Goal: Transaction & Acquisition: Book appointment/travel/reservation

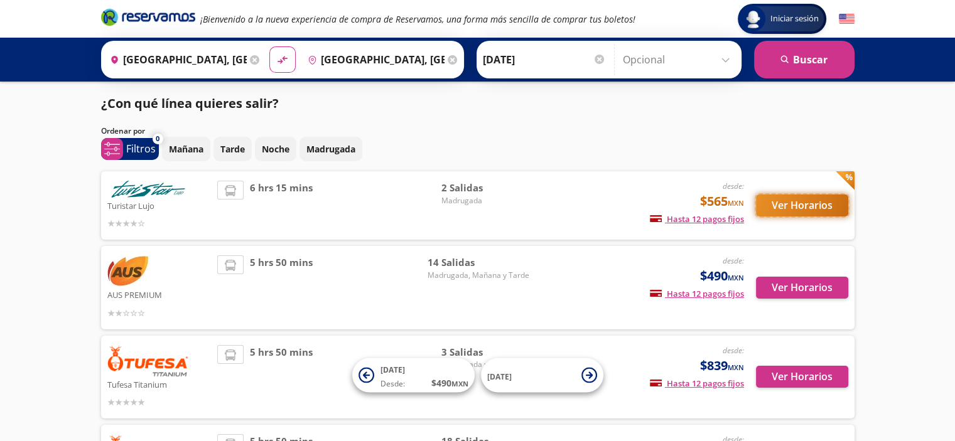
click at [796, 202] on button "Ver Horarios" at bounding box center [802, 206] width 92 height 22
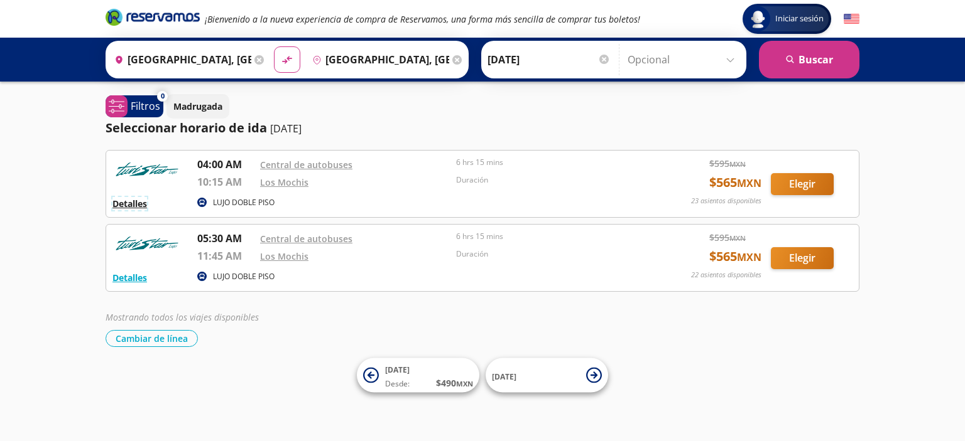
click at [126, 205] on button "Detalles" at bounding box center [129, 203] width 35 height 13
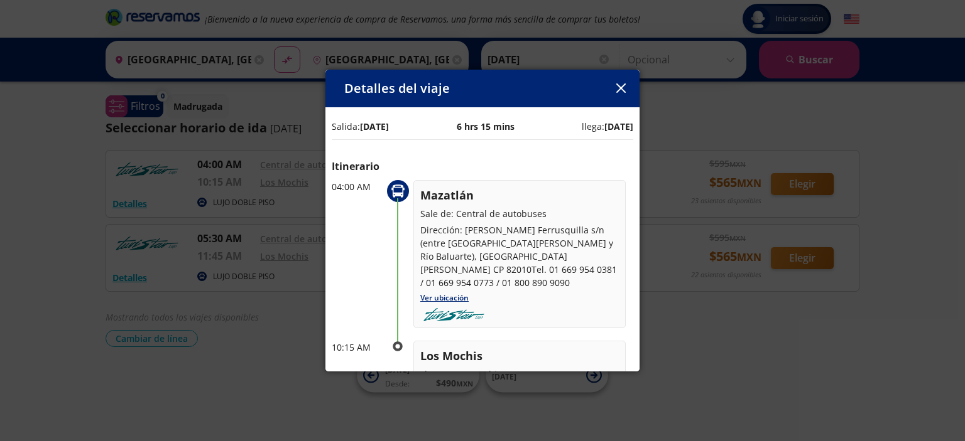
click at [617, 87] on icon "button" at bounding box center [620, 88] width 9 height 9
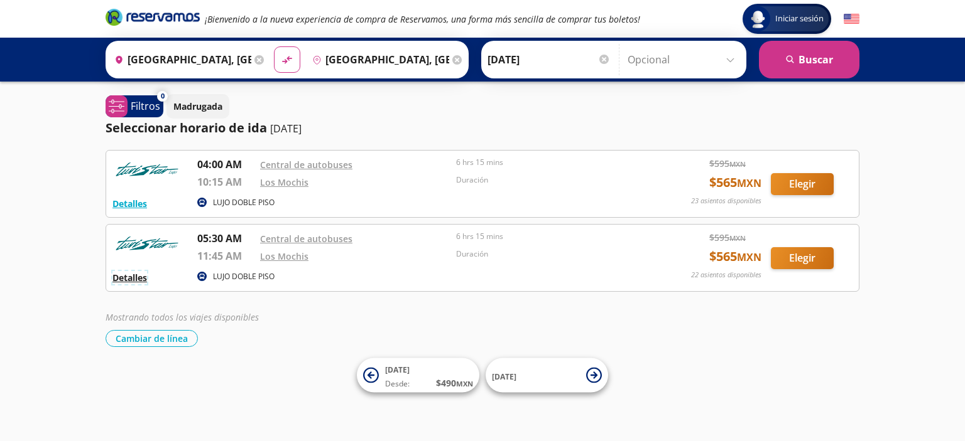
click at [139, 278] on button "Detalles" at bounding box center [129, 277] width 35 height 13
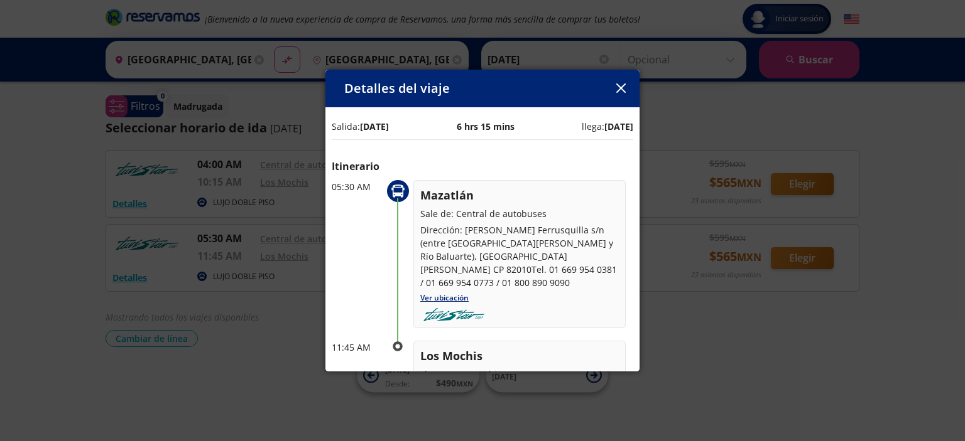
click at [620, 92] on icon "button" at bounding box center [620, 88] width 9 height 9
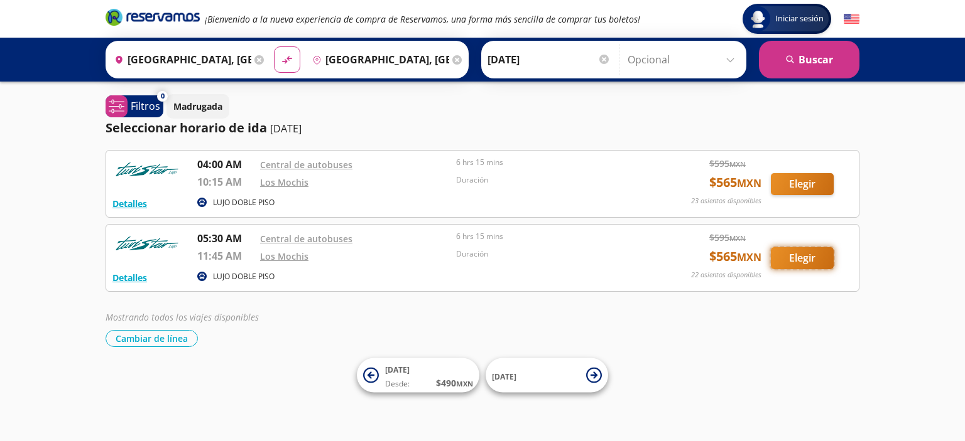
click at [784, 253] on button "Elegir" at bounding box center [802, 258] width 63 height 22
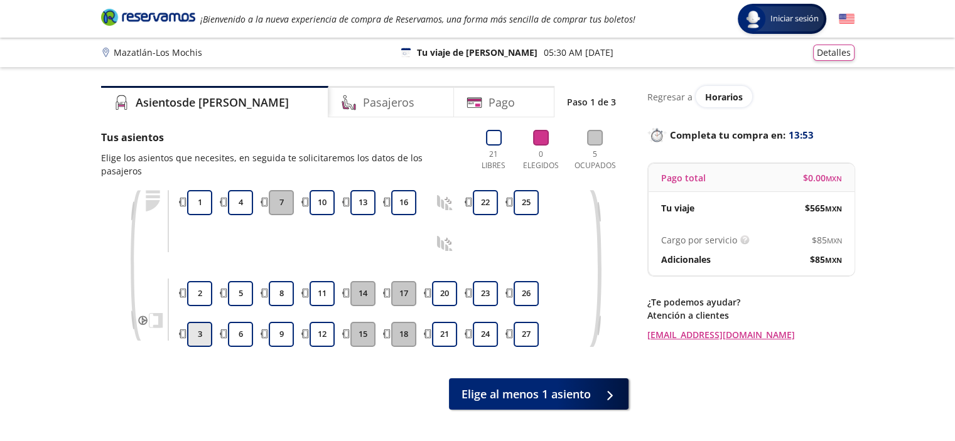
click at [196, 323] on button "3" at bounding box center [199, 334] width 25 height 25
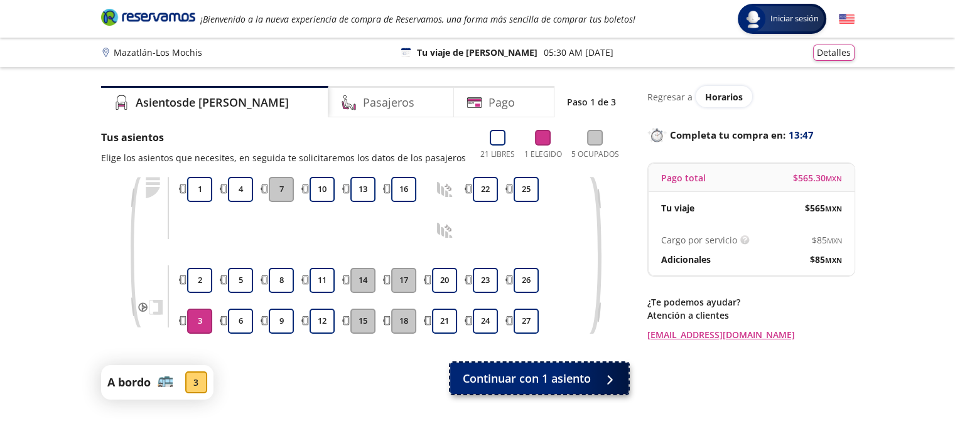
click at [540, 381] on span "Continuar con 1 asiento" at bounding box center [527, 379] width 128 height 17
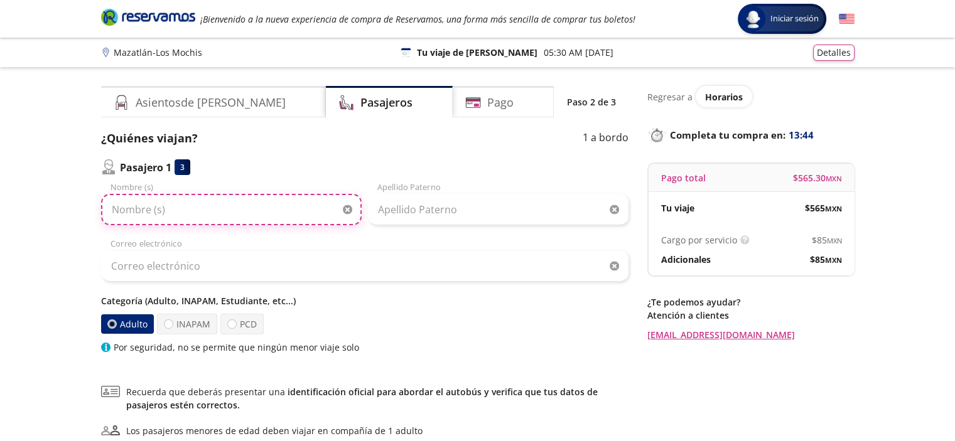
click at [186, 214] on input "Nombre (s)" at bounding box center [231, 209] width 261 height 31
type input "Alma Delia"
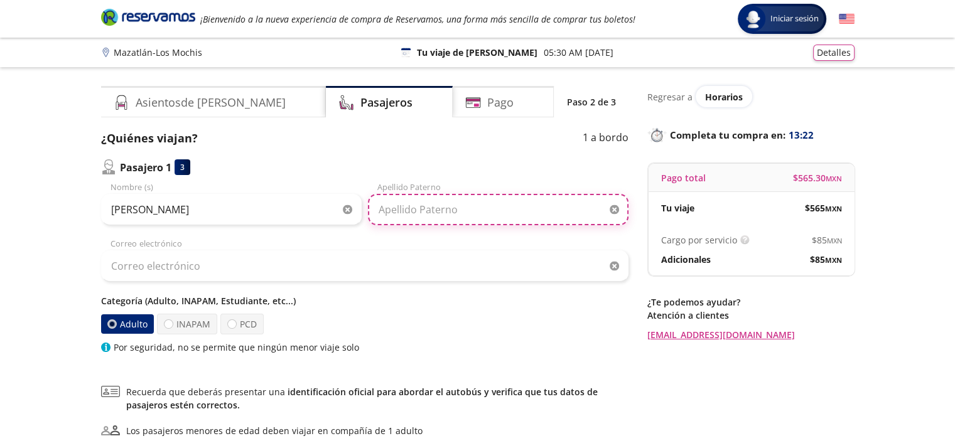
click at [384, 220] on input "Apellido Paterno" at bounding box center [498, 209] width 261 height 31
type input "rodriguez nevarez"
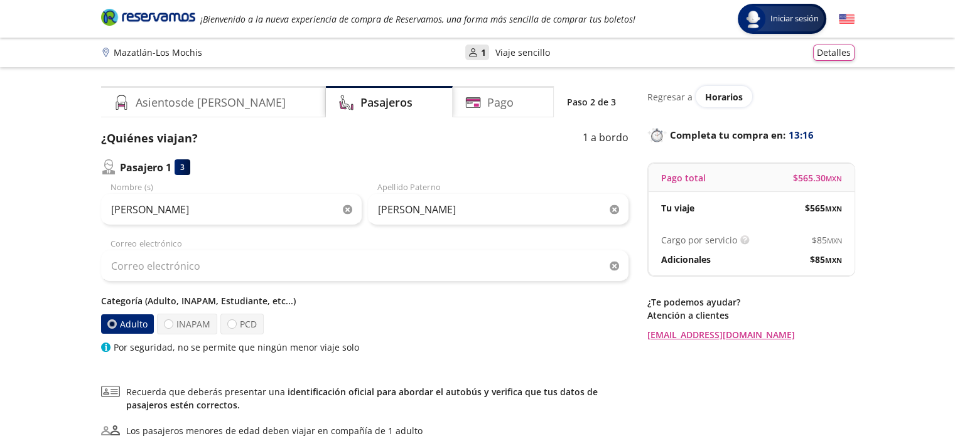
click at [144, 246] on div "Correo electrónico" at bounding box center [365, 260] width 528 height 44
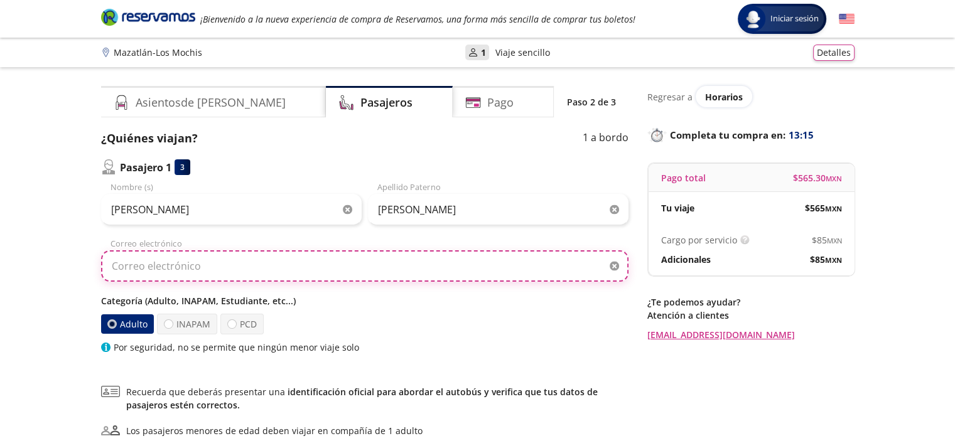
click at [156, 268] on input "Correo electrónico" at bounding box center [365, 266] width 528 height 31
type input "arodri_n@hotmail.com"
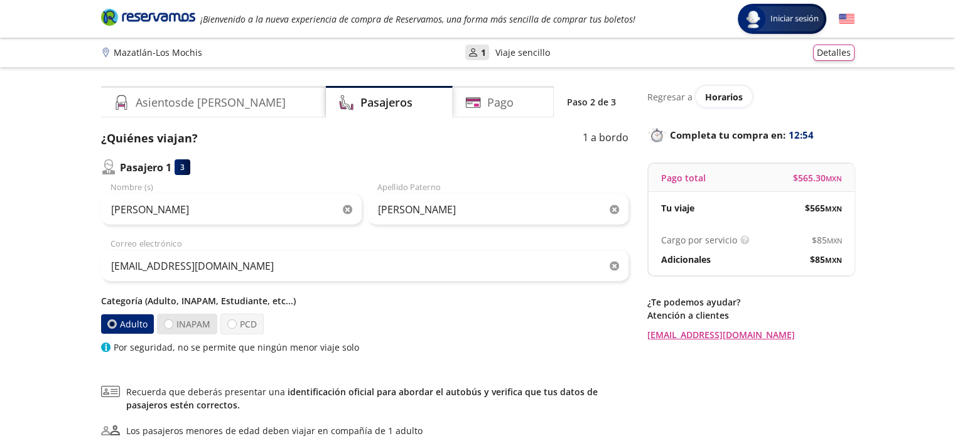
click at [196, 326] on label "INAPAM" at bounding box center [187, 324] width 60 height 21
click at [173, 326] on input "INAPAM" at bounding box center [169, 324] width 8 height 8
radio input "true"
radio input "false"
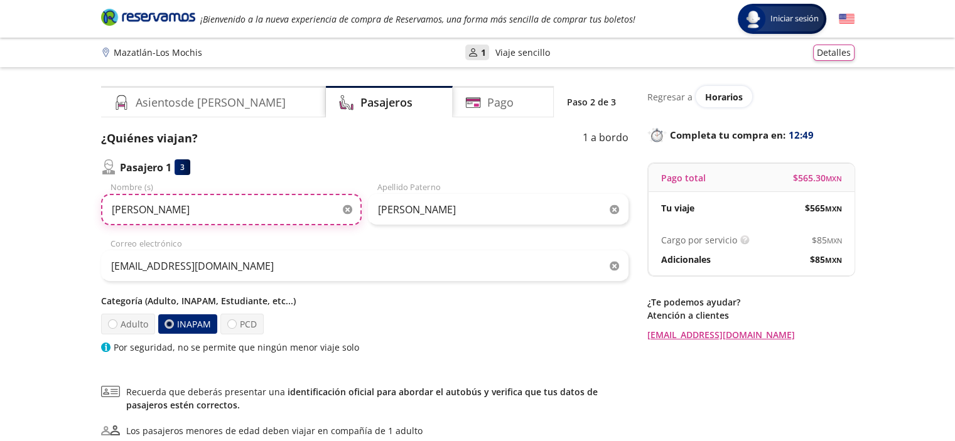
click at [135, 205] on input "Alma Delia" at bounding box center [231, 209] width 261 height 31
type input "Delia"
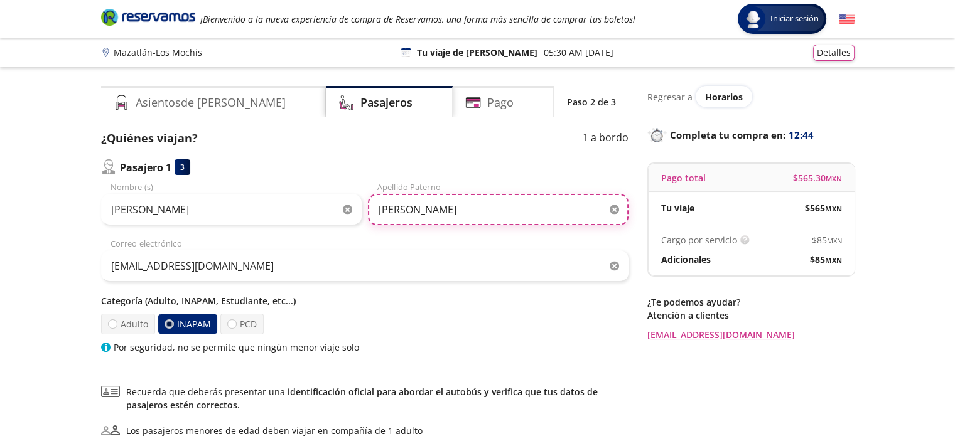
click at [462, 208] on input "rodriguez nevarez" at bounding box center [498, 209] width 261 height 31
type input "r"
type input "Nevarez Fernandez"
click at [573, 318] on div "Adulto INAPAM PCD" at bounding box center [365, 324] width 528 height 21
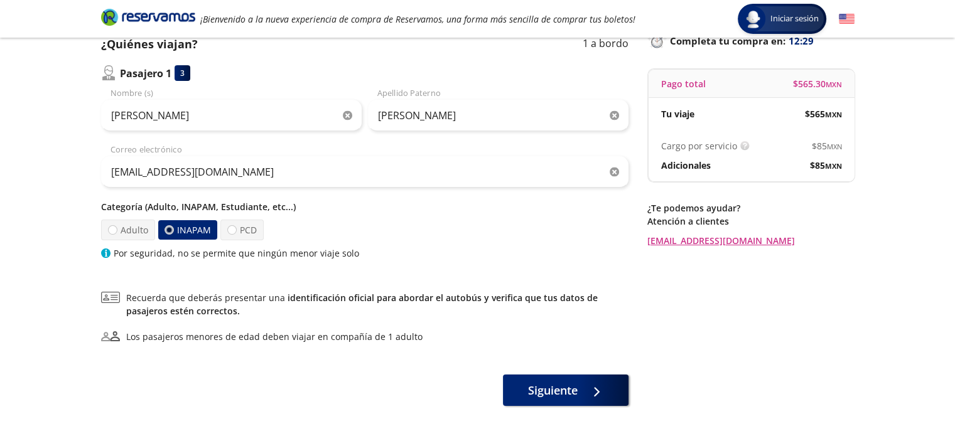
scroll to position [106, 0]
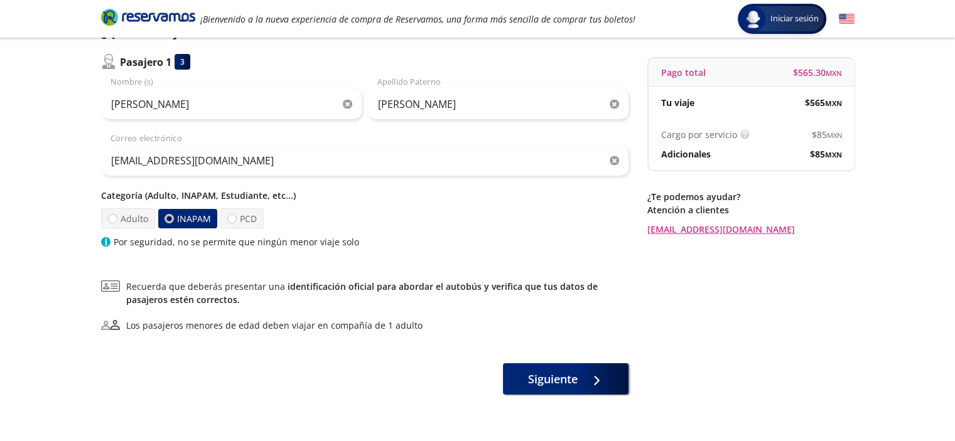
click at [586, 392] on div "Siguiente" at bounding box center [365, 379] width 528 height 31
click at [587, 382] on icon at bounding box center [587, 378] width 9 height 9
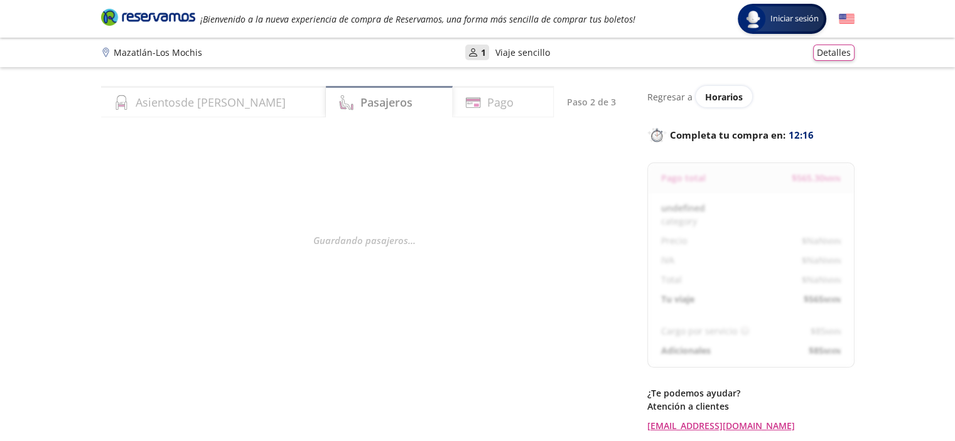
select select "MX"
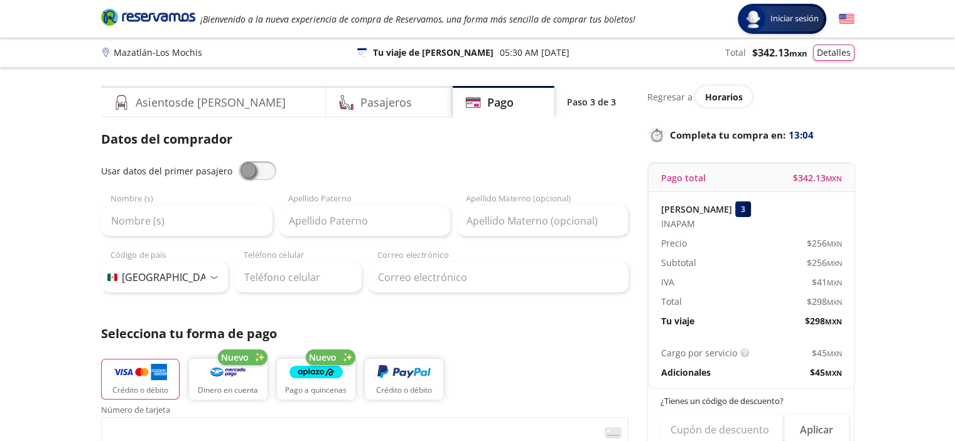
drag, startPoint x: 261, startPoint y: 173, endPoint x: 269, endPoint y: 165, distance: 11.1
click at [261, 172] on span at bounding box center [258, 170] width 38 height 19
click at [239, 161] on input "checkbox" at bounding box center [239, 161] width 0 height 0
type input "Delia"
type input "Nevarez Fernandez"
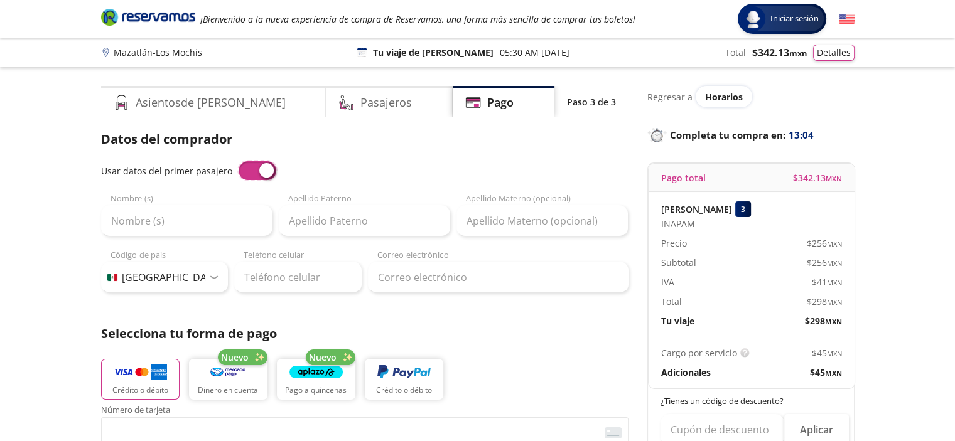
type input "arodri_n@hotmail.com"
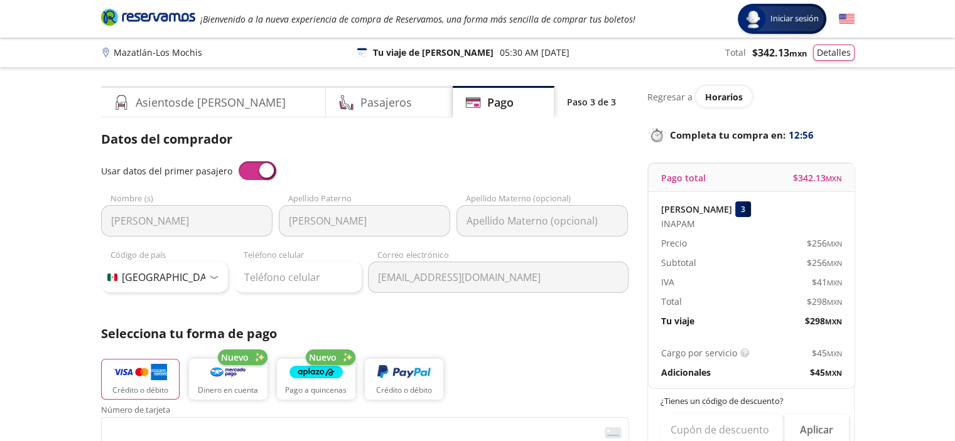
click at [241, 173] on span at bounding box center [258, 170] width 38 height 19
click at [239, 161] on input "checkbox" at bounding box center [239, 161] width 0 height 0
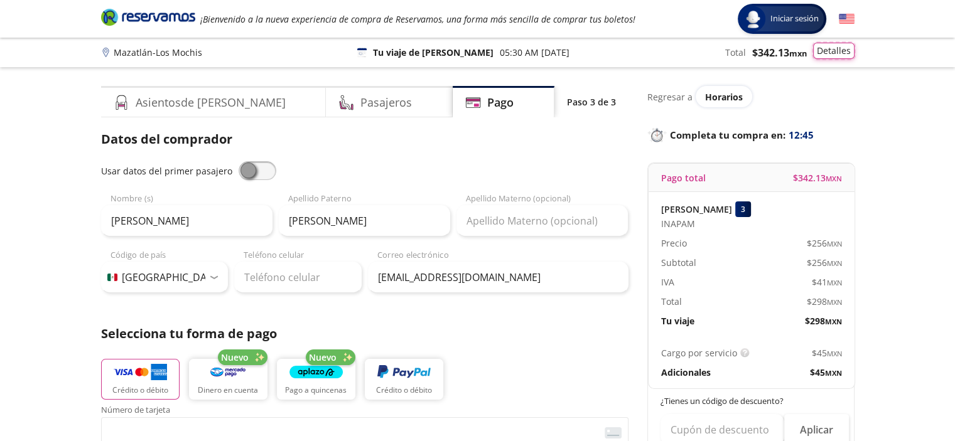
click at [825, 52] on button "Detalles" at bounding box center [833, 51] width 41 height 16
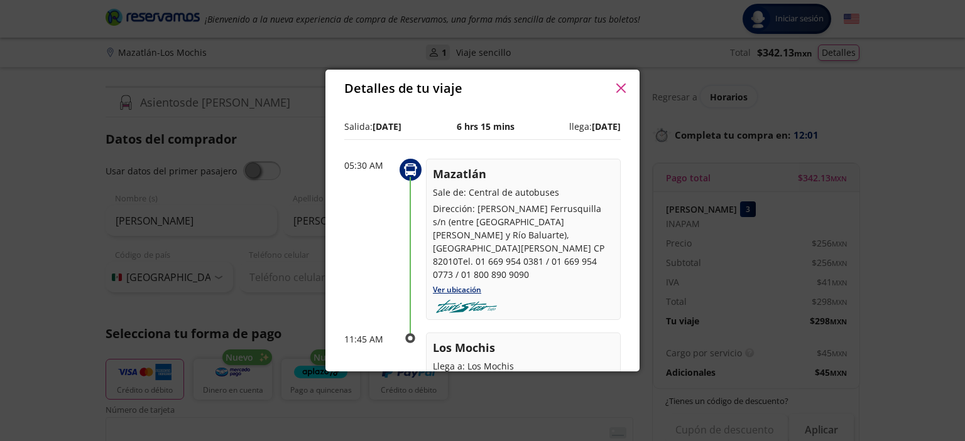
click at [622, 84] on icon "button" at bounding box center [620, 88] width 9 height 9
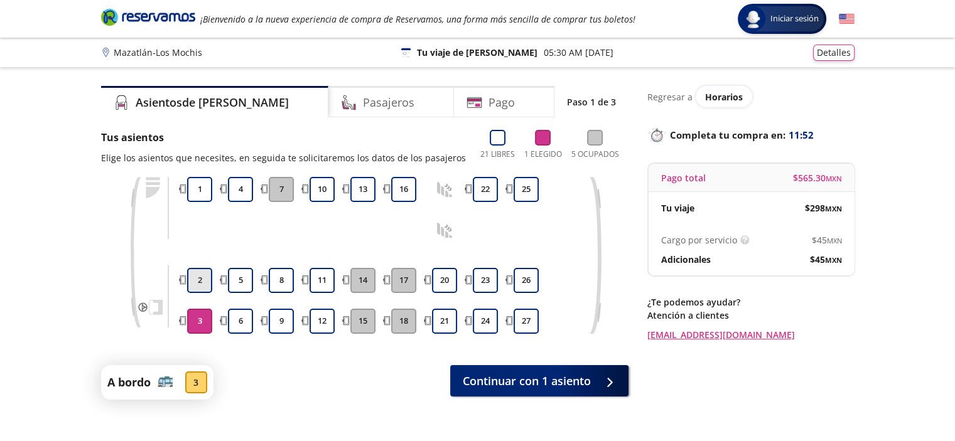
click at [193, 278] on button "2" at bounding box center [199, 280] width 25 height 25
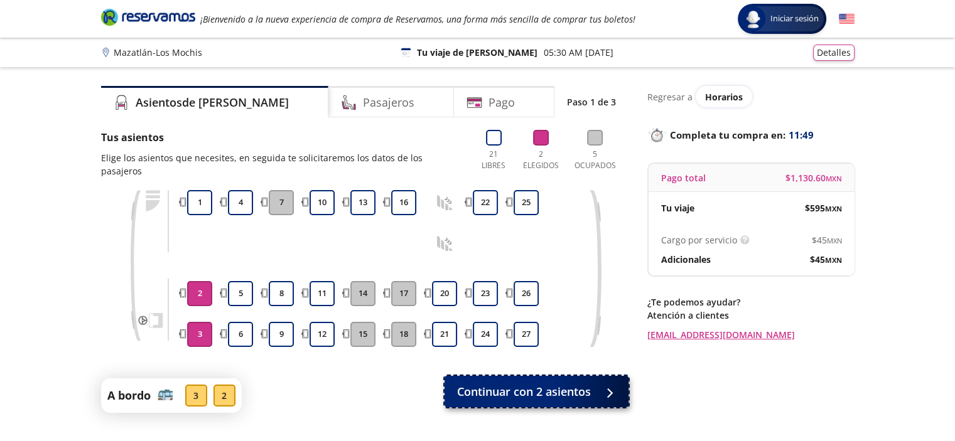
click at [561, 384] on span "Continuar con 2 asientos" at bounding box center [524, 392] width 134 height 17
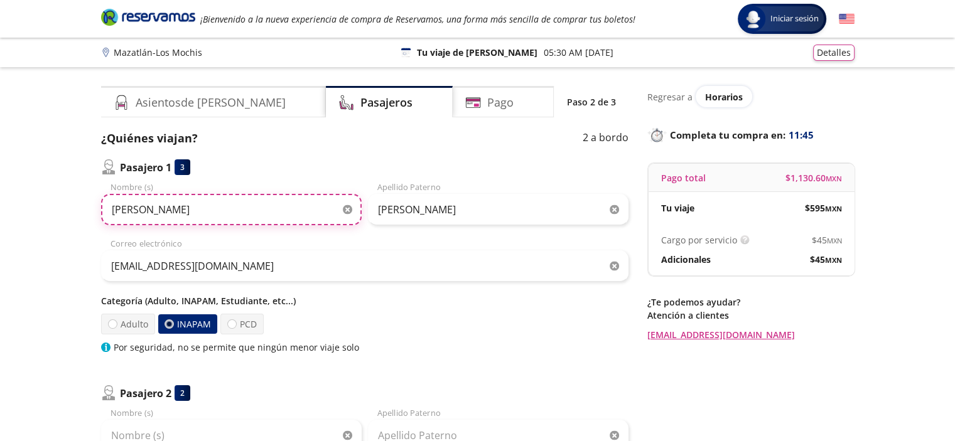
click at [160, 210] on input "Delia" at bounding box center [231, 209] width 261 height 31
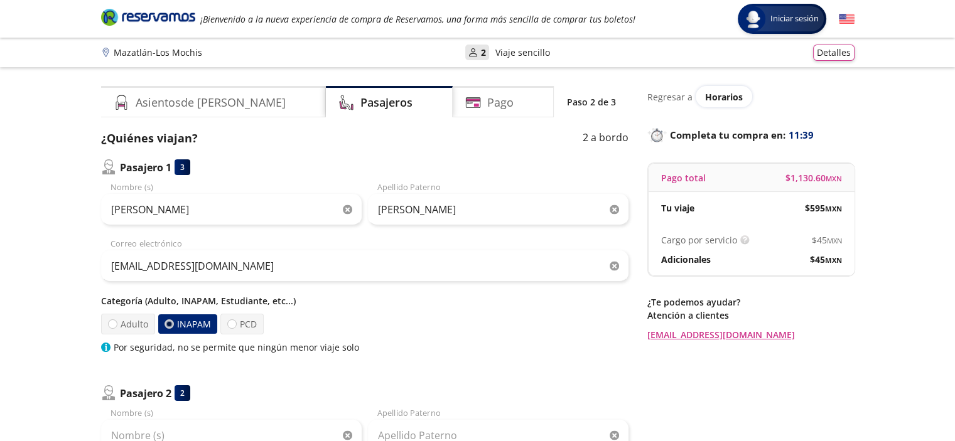
click at [343, 209] on icon "button" at bounding box center [347, 209] width 9 height 9
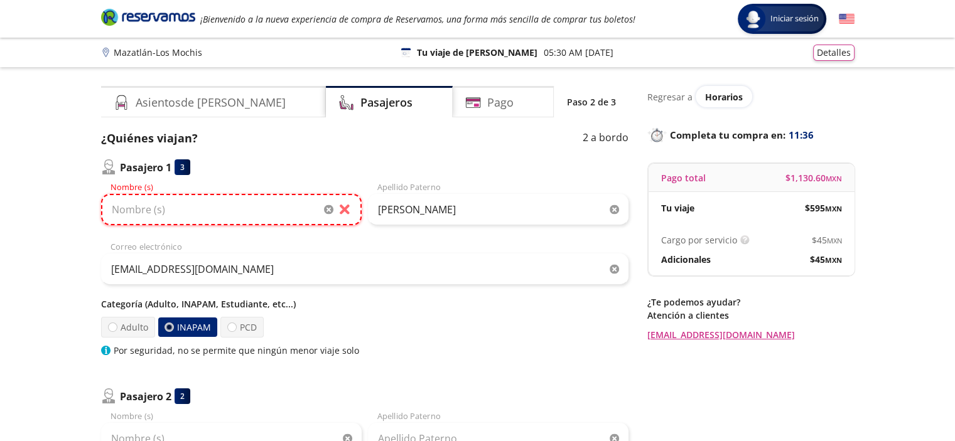
click at [283, 203] on input "Nombre (s)" at bounding box center [231, 209] width 261 height 31
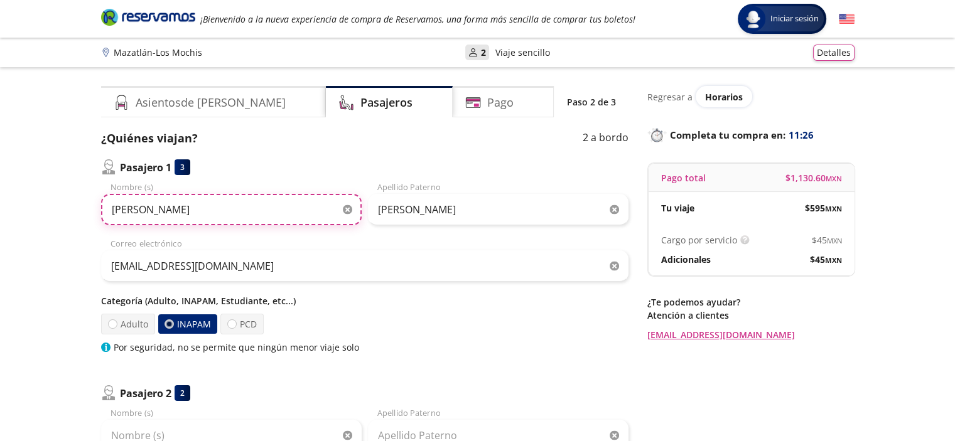
type input "Alma Delia"
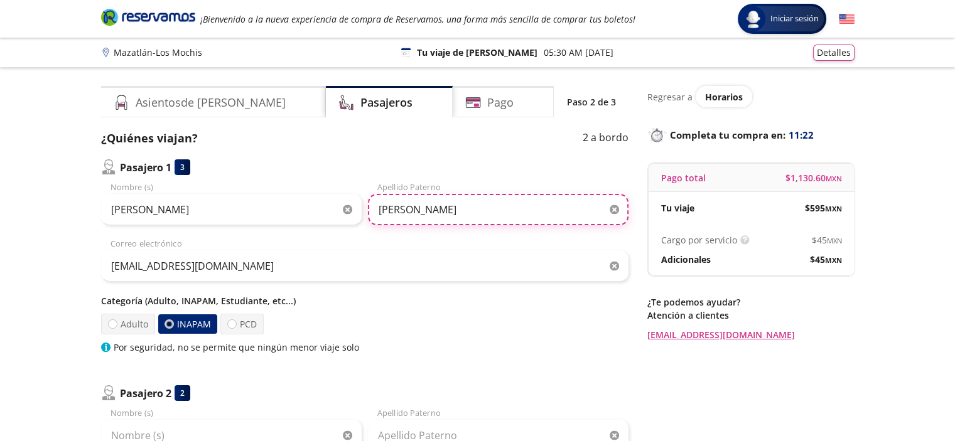
click at [377, 209] on input "Nevarez Fernandez" at bounding box center [498, 209] width 261 height 31
click at [518, 207] on input "Rodriguez Nevarez Fernandez" at bounding box center [498, 209] width 261 height 31
type input "Rodriguez Nevarez"
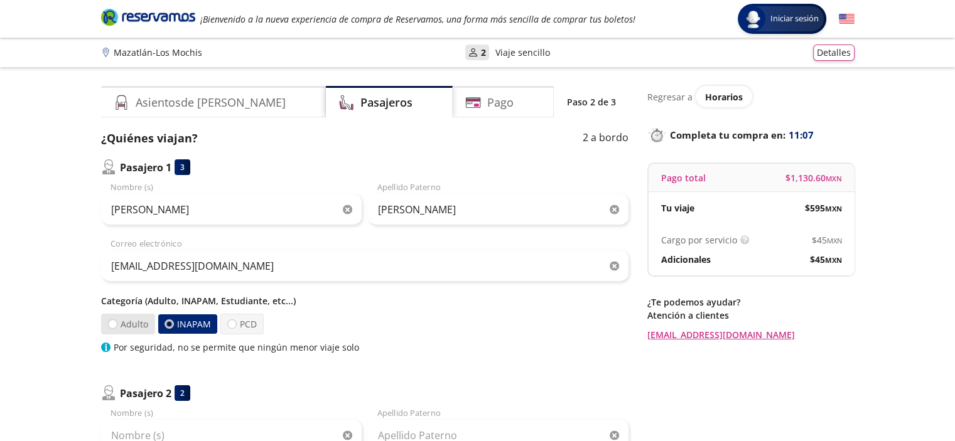
click at [141, 322] on label "Adulto" at bounding box center [128, 324] width 54 height 21
click at [117, 322] on input "Adulto" at bounding box center [113, 324] width 8 height 8
radio input "true"
radio input "false"
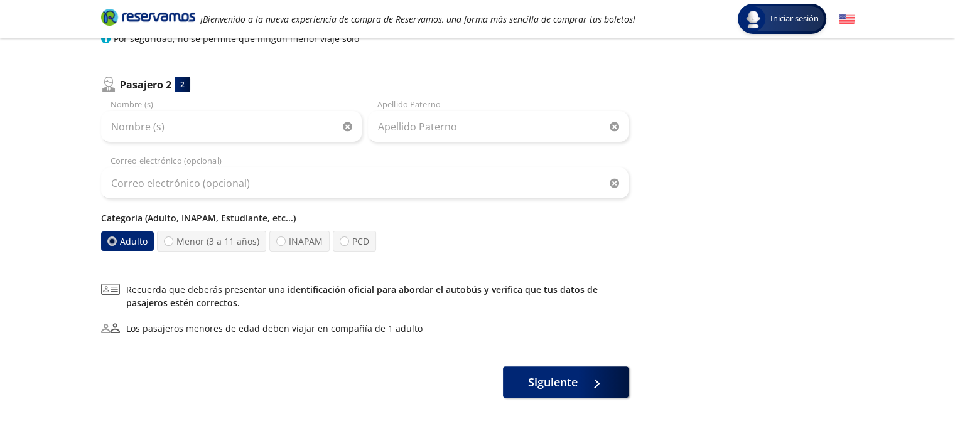
scroll to position [310, 0]
click at [524, 372] on button "Siguiente" at bounding box center [566, 381] width 126 height 31
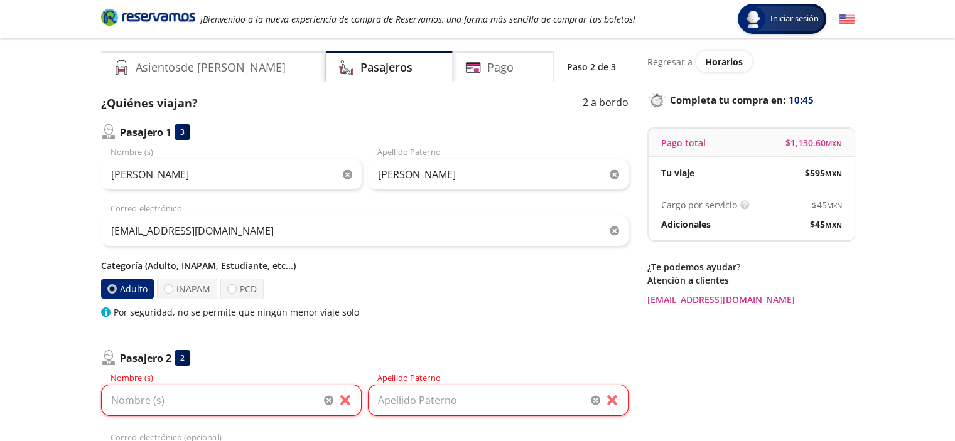
scroll to position [33, 0]
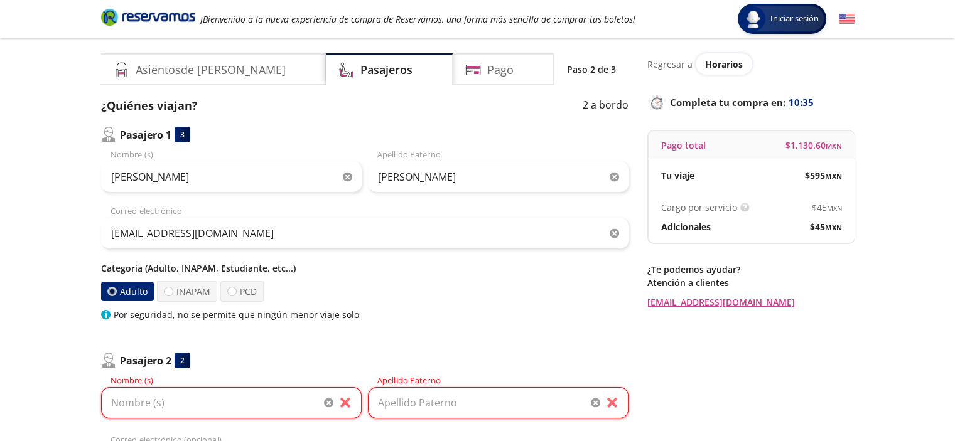
click at [183, 136] on div "3" at bounding box center [183, 135] width 16 height 16
click at [346, 178] on icon "button" at bounding box center [347, 177] width 9 height 9
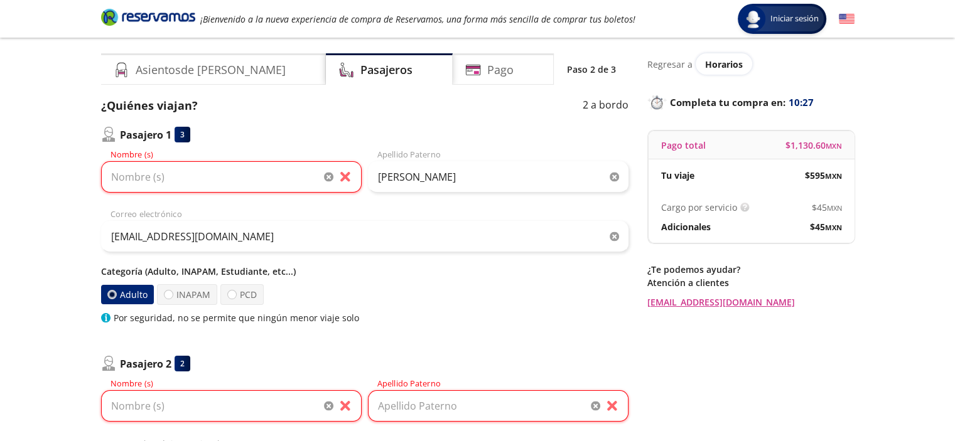
click at [324, 173] on button "button" at bounding box center [328, 177] width 9 height 9
click at [212, 181] on input "Nombre (s)" at bounding box center [231, 176] width 261 height 31
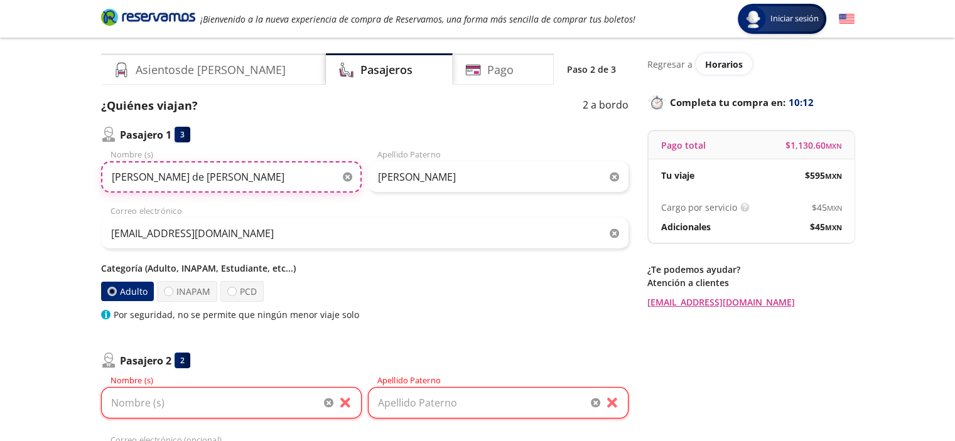
type input "Maria de Jesus"
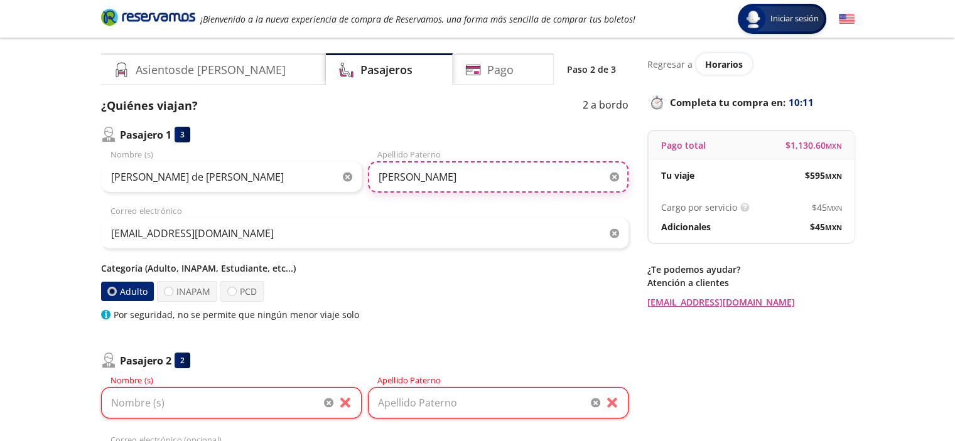
click at [427, 176] on input "Rodriguez Nevarez" at bounding box center [498, 176] width 261 height 31
click at [396, 184] on input "Nevarez" at bounding box center [498, 176] width 261 height 31
click at [419, 176] on input "Nevarez" at bounding box center [498, 176] width 261 height 31
type input "Nevarez Fernandez"
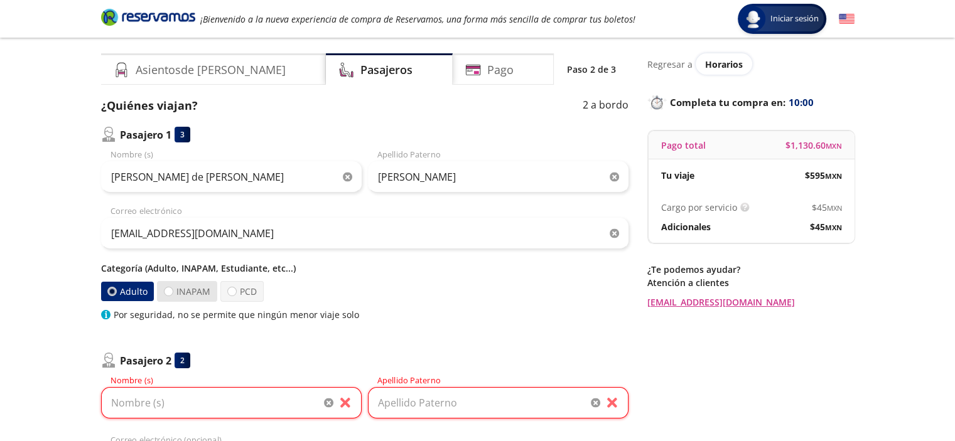
click at [203, 287] on label "INAPAM" at bounding box center [187, 291] width 60 height 21
click at [173, 288] on input "INAPAM" at bounding box center [169, 292] width 8 height 8
radio input "true"
radio input "false"
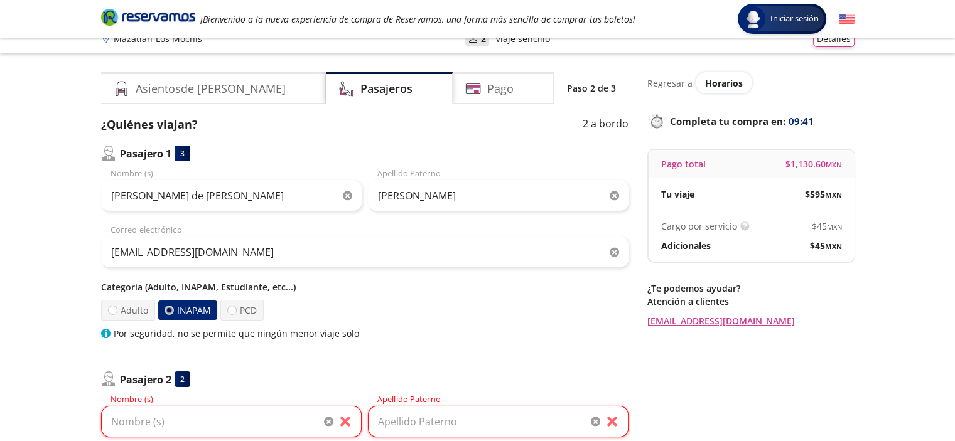
scroll to position [0, 0]
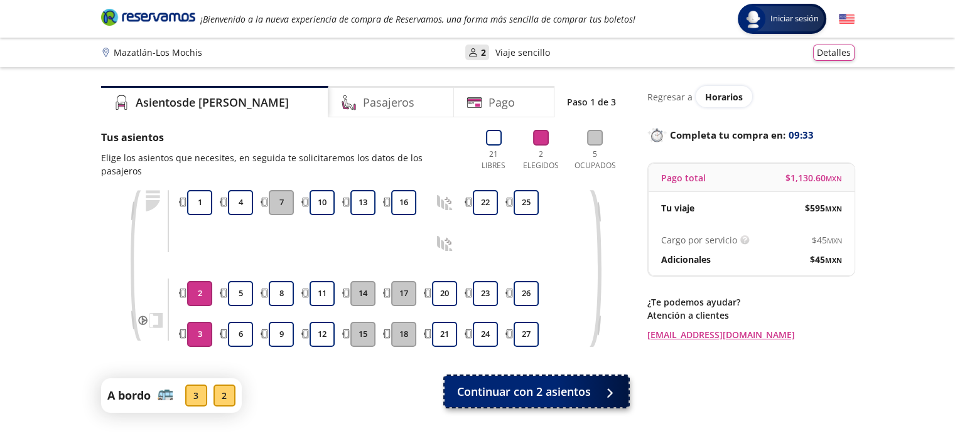
click at [533, 384] on span "Continuar con 2 asientos" at bounding box center [524, 392] width 134 height 17
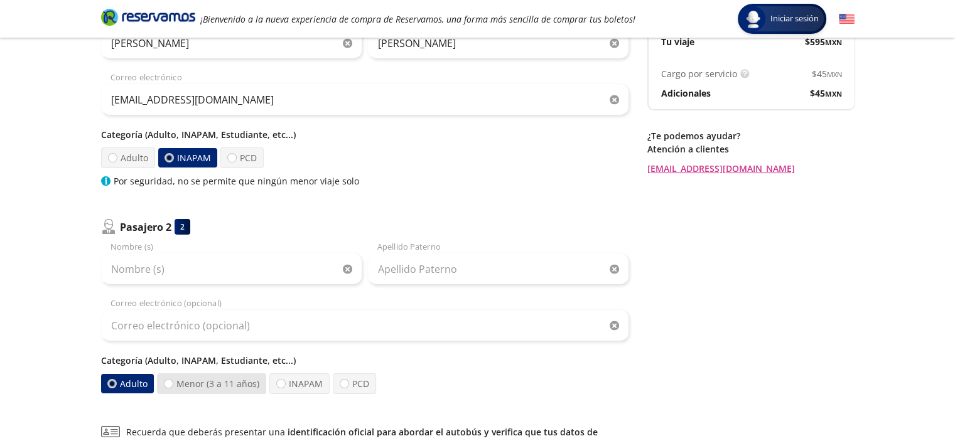
scroll to position [188, 0]
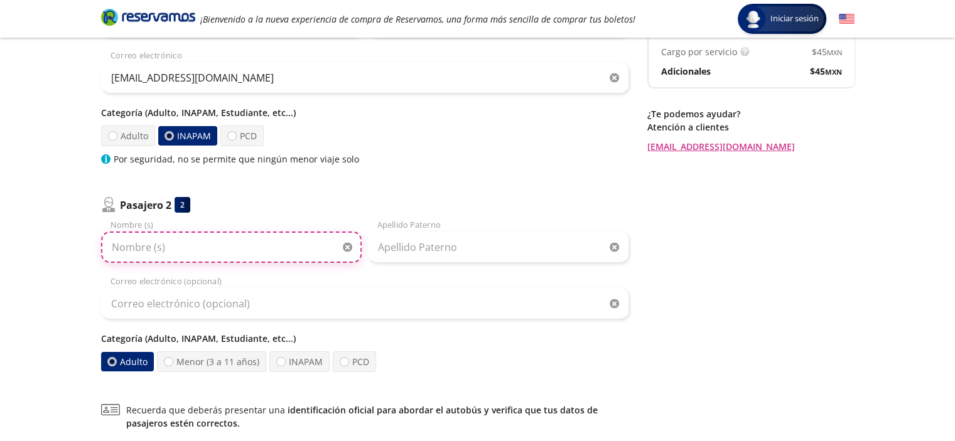
click at [172, 255] on input "Nombre (s)" at bounding box center [231, 247] width 261 height 31
type input "Maria de Jesus"
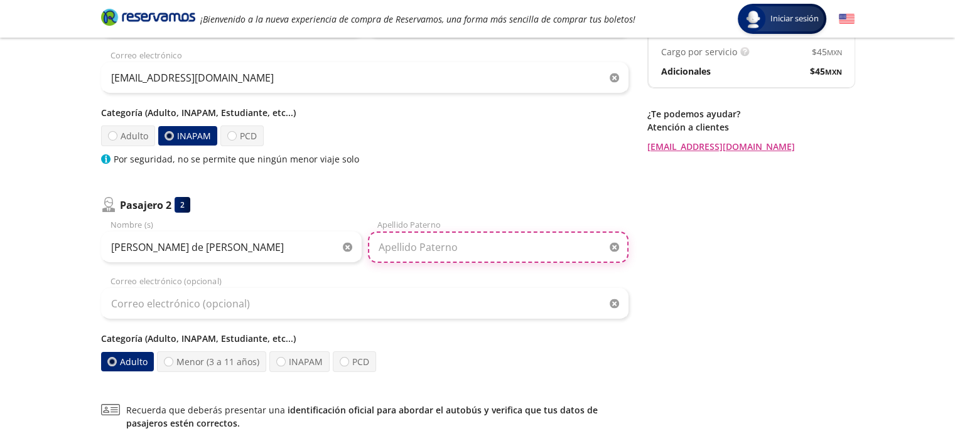
click at [457, 259] on input "Apellido Paterno" at bounding box center [498, 247] width 261 height 31
click at [384, 250] on input "nevarez Fernandez" at bounding box center [498, 247] width 261 height 31
type input "Nevarez Fernandez"
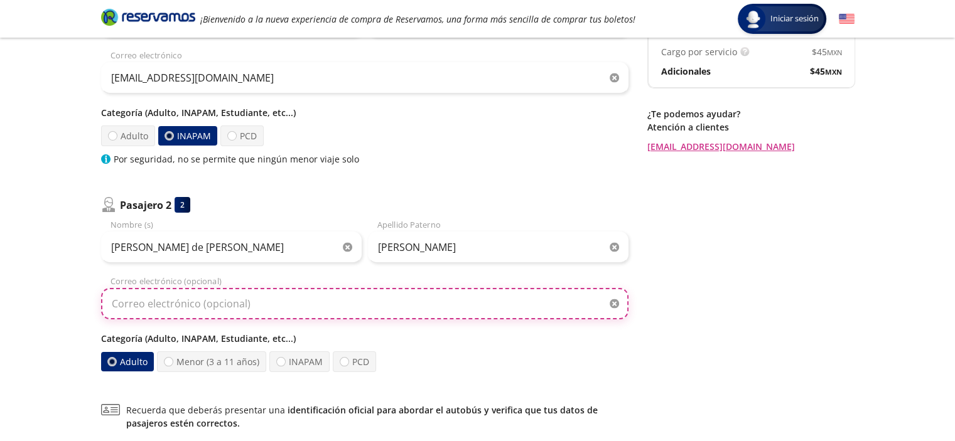
click at [176, 300] on input "Correo electrónico (opcional)" at bounding box center [365, 303] width 528 height 31
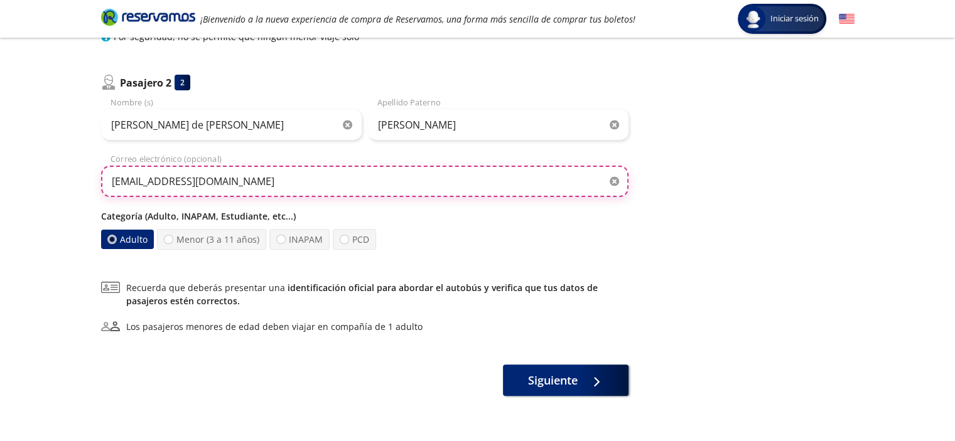
scroll to position [314, 0]
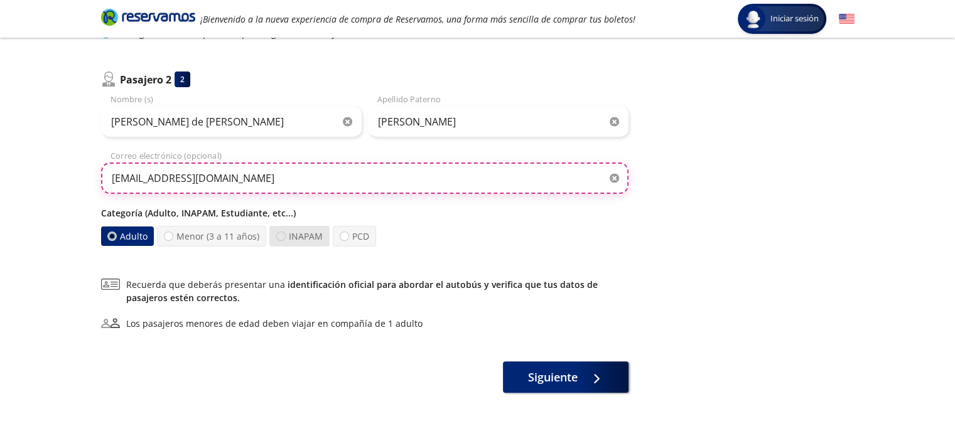
type input "arodri_n@hotmail.com"
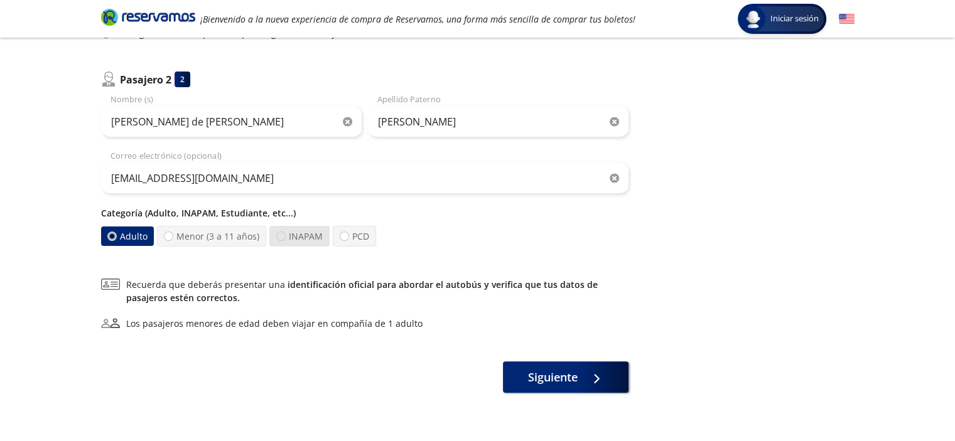
click at [279, 237] on div at bounding box center [280, 236] width 9 height 9
click at [279, 237] on input "INAPAM" at bounding box center [281, 236] width 8 height 8
radio input "true"
radio input "false"
click at [548, 379] on span "Siguiente" at bounding box center [553, 377] width 50 height 17
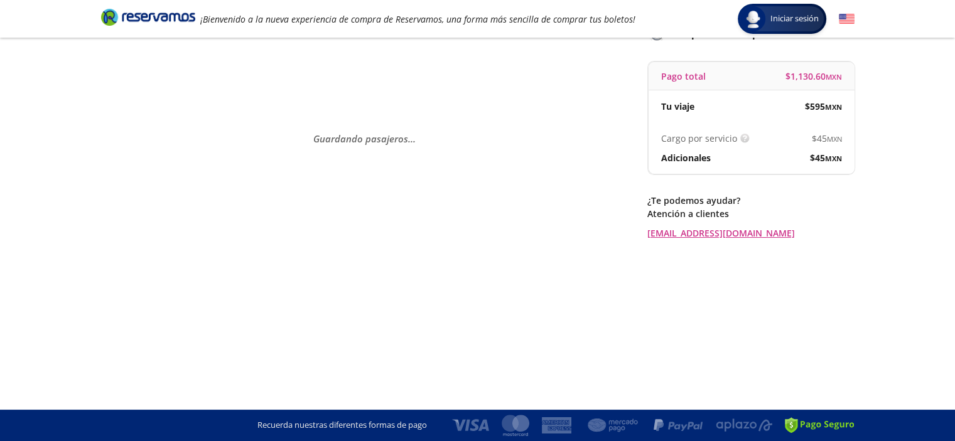
scroll to position [0, 0]
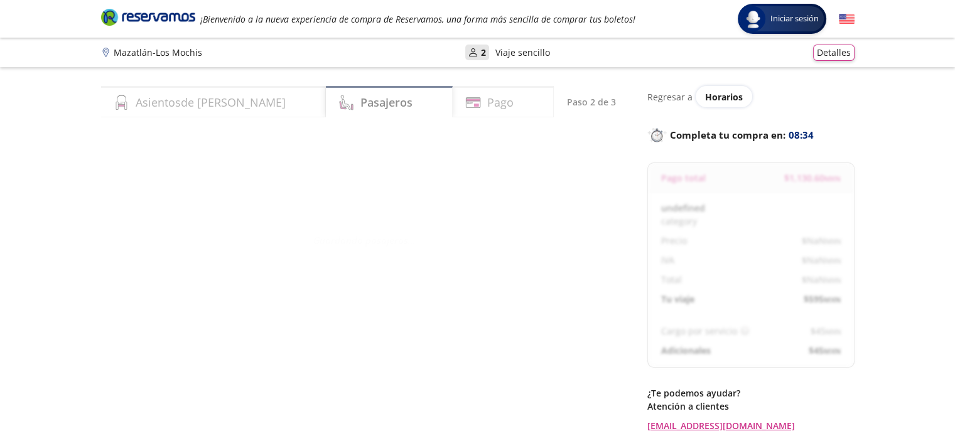
select select "MX"
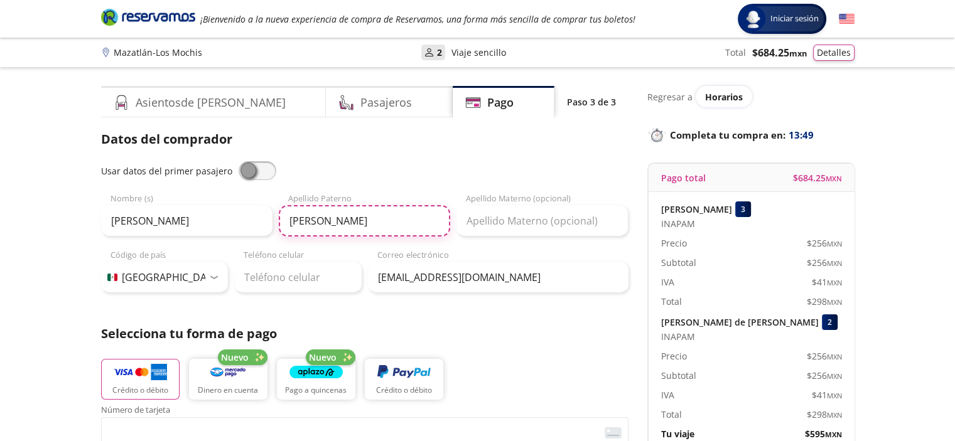
click at [404, 224] on input "Nevarez Fernandez" at bounding box center [364, 220] width 171 height 31
type input "Nevarez"
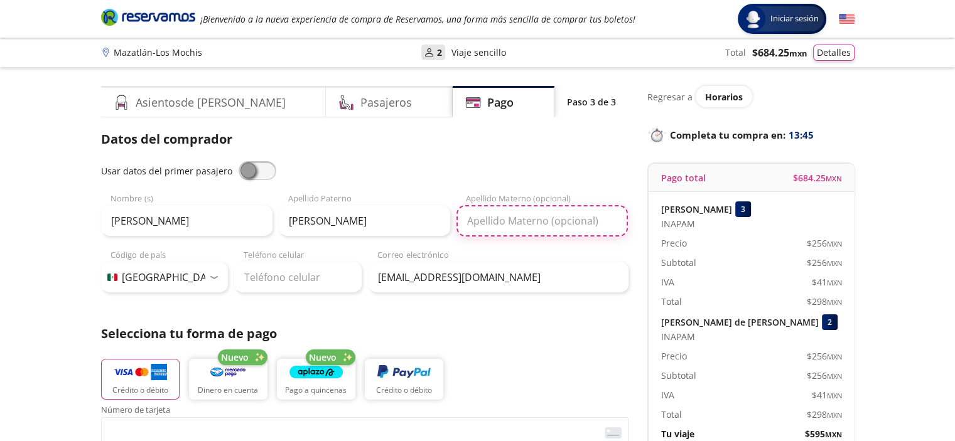
click at [512, 223] on input "Apellido Materno (opcional)" at bounding box center [542, 220] width 171 height 31
type input "Fernandez"
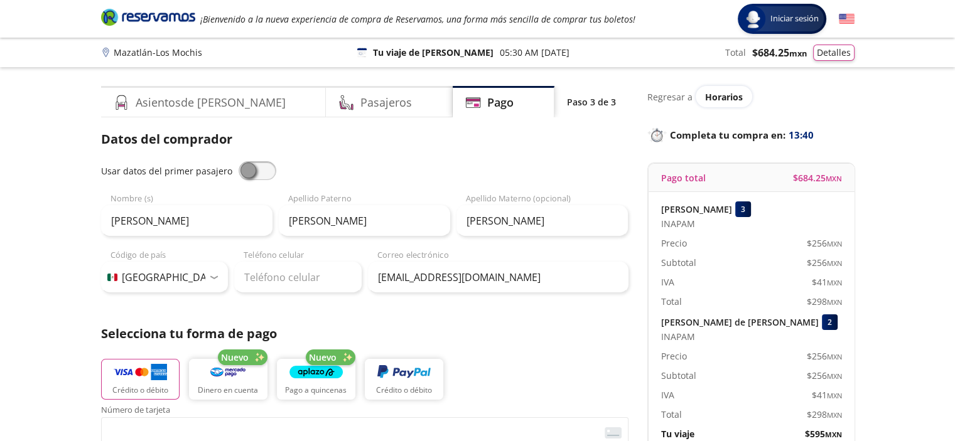
click at [539, 304] on div "Datos del comprador Usar datos del primer pasajero Delia Nombre (s) Nevarez Ape…" at bounding box center [365, 414] width 528 height 568
click at [847, 51] on button "Detalles" at bounding box center [833, 51] width 41 height 16
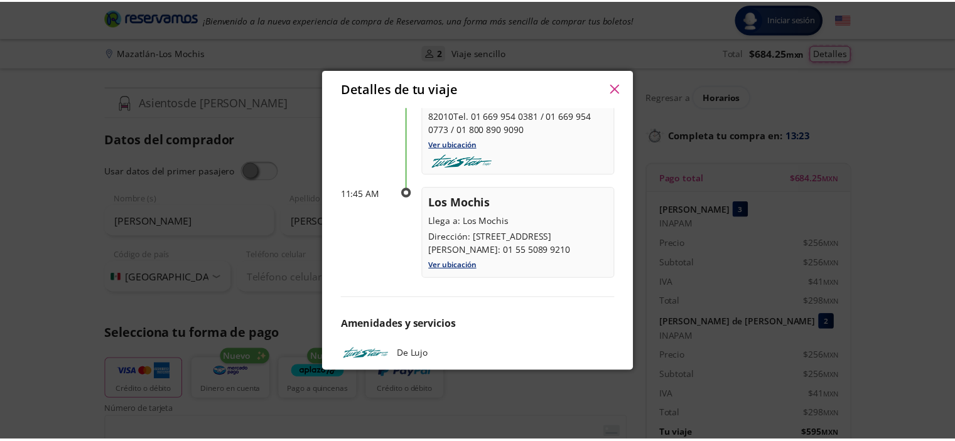
scroll to position [181, 0]
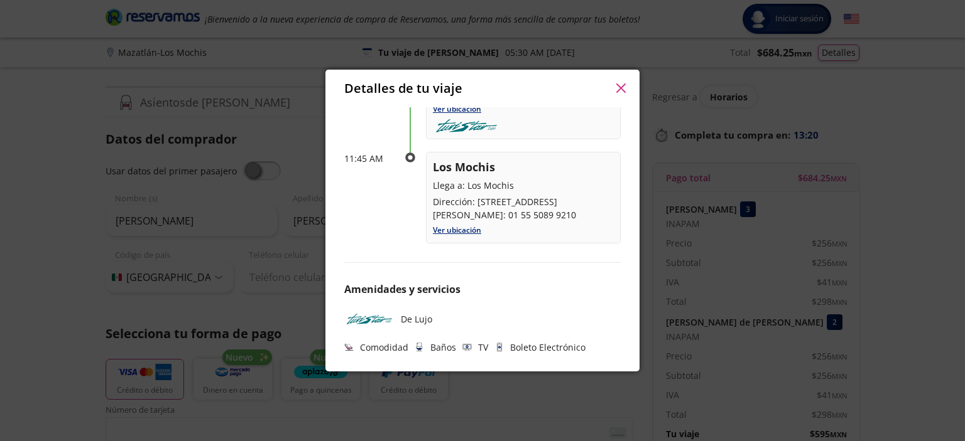
click at [616, 87] on icon "button" at bounding box center [620, 88] width 9 height 9
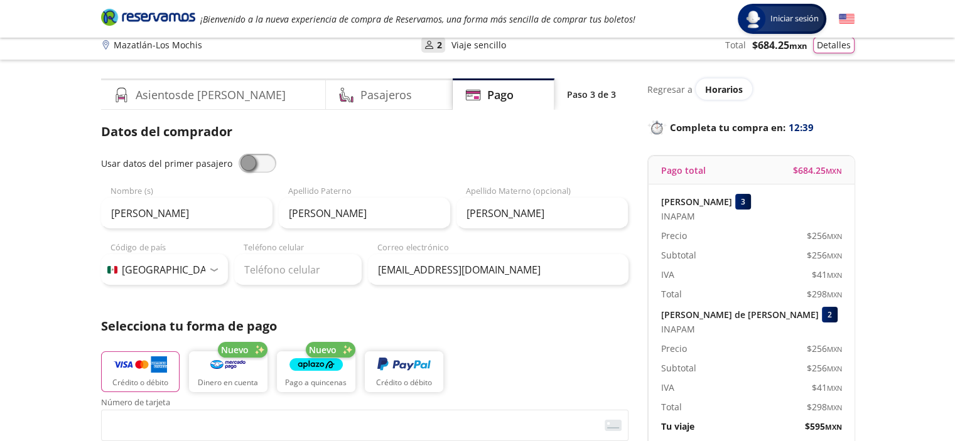
scroll to position [0, 0]
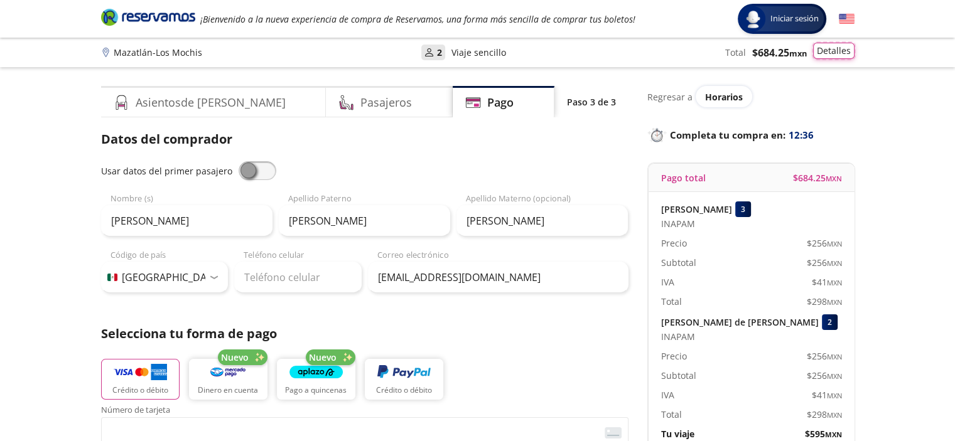
click at [836, 52] on button "Detalles" at bounding box center [833, 51] width 41 height 16
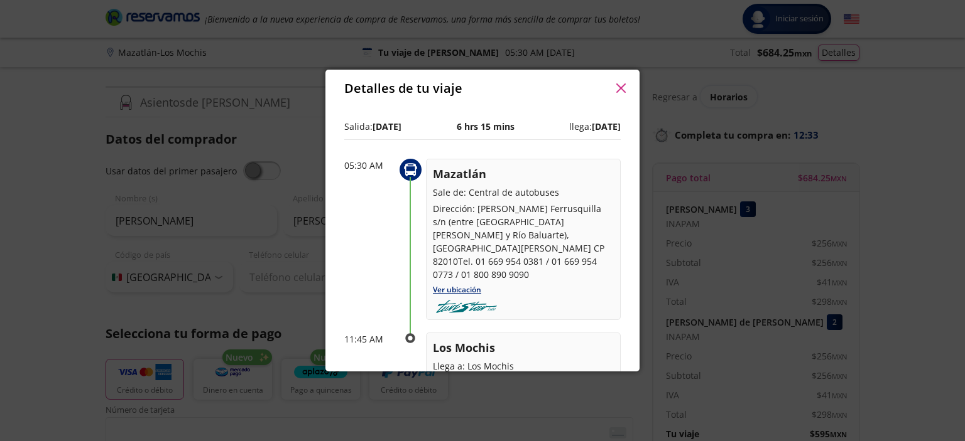
click at [609, 85] on div "Detalles de tu viaje" at bounding box center [482, 89] width 314 height 38
click at [617, 94] on button "button" at bounding box center [620, 88] width 19 height 19
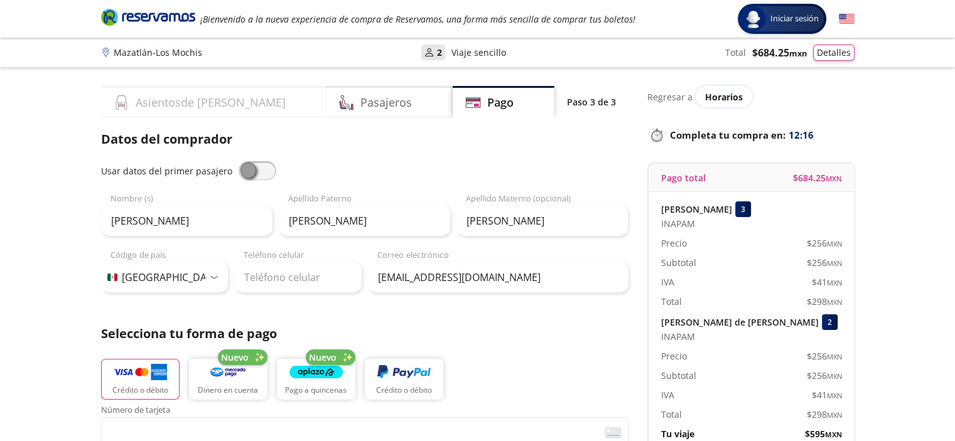
click at [226, 107] on div "Asientos de Ida" at bounding box center [213, 101] width 225 height 31
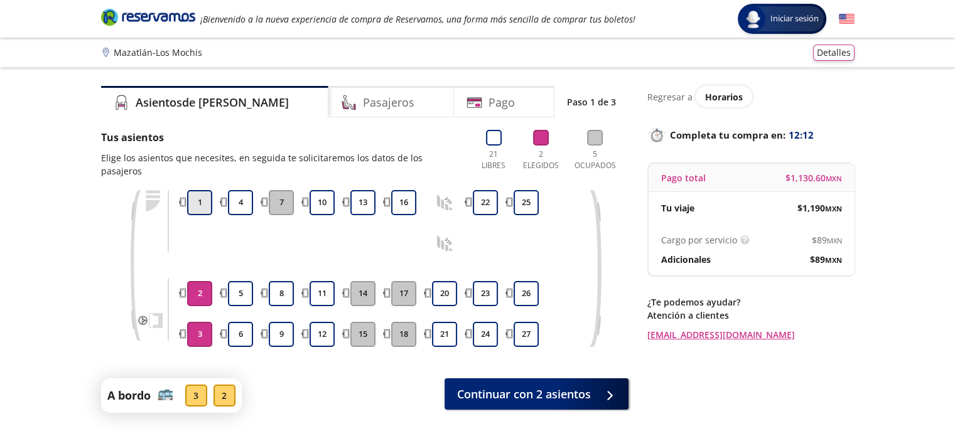
click at [201, 190] on button "1" at bounding box center [199, 202] width 25 height 25
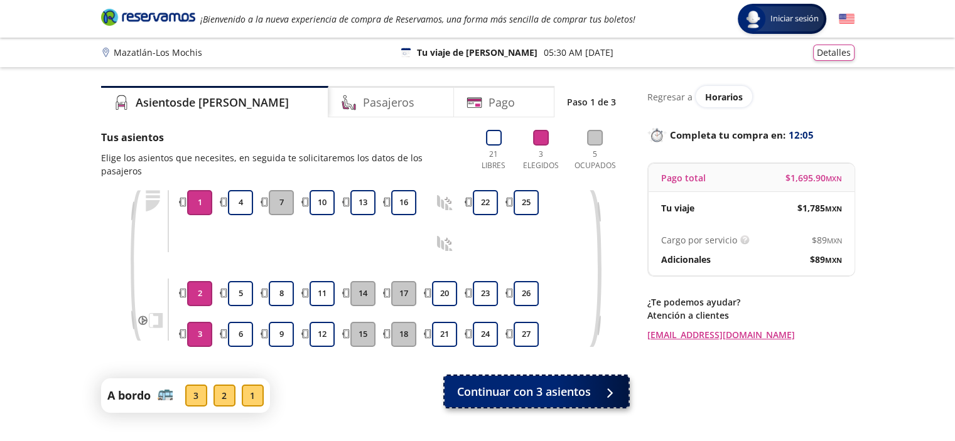
click at [528, 384] on span "Continuar con 3 asientos" at bounding box center [524, 392] width 134 height 17
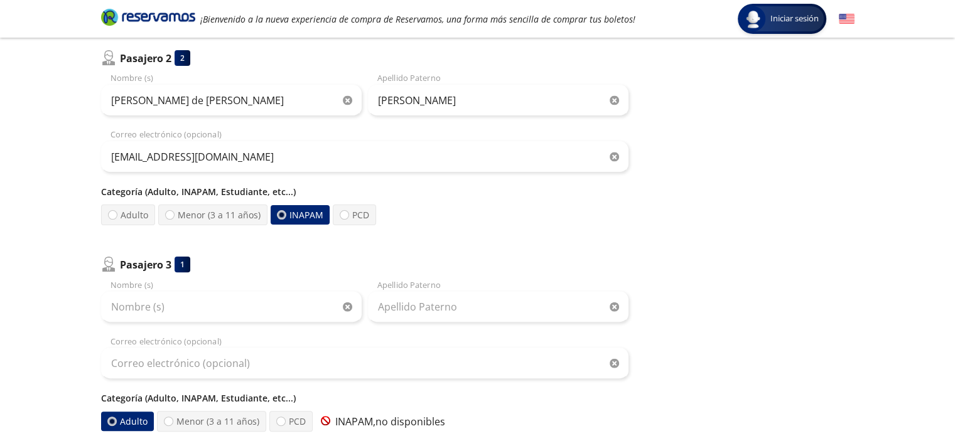
scroll to position [440, 0]
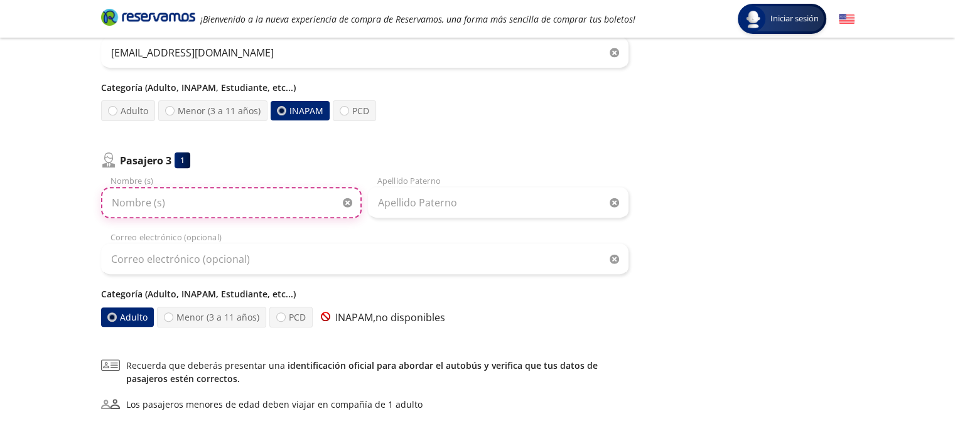
click at [191, 208] on input "Nombre (s)" at bounding box center [231, 202] width 261 height 31
type input "Alma Delia"
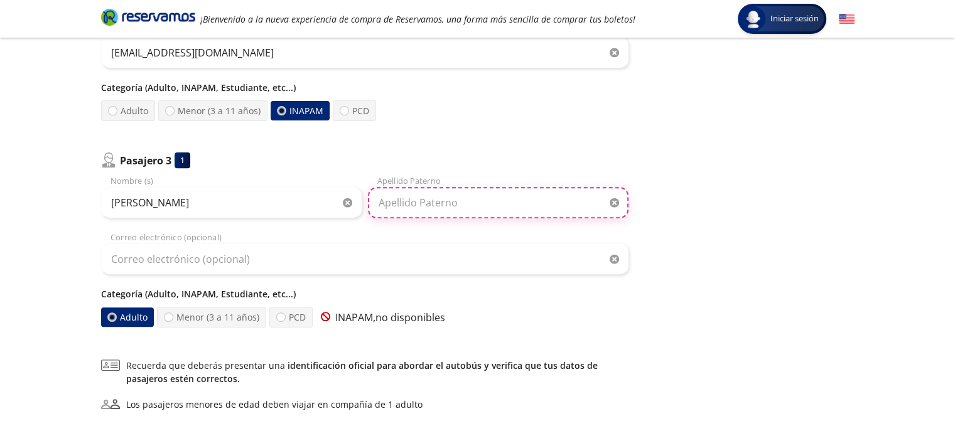
click at [403, 207] on input "Apellido Paterno" at bounding box center [498, 202] width 261 height 31
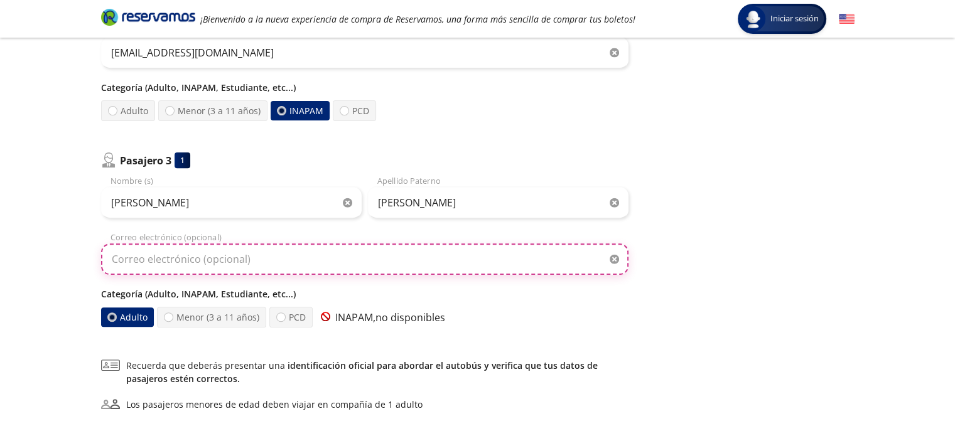
click at [449, 265] on input "Correo electrónico (opcional)" at bounding box center [365, 259] width 528 height 31
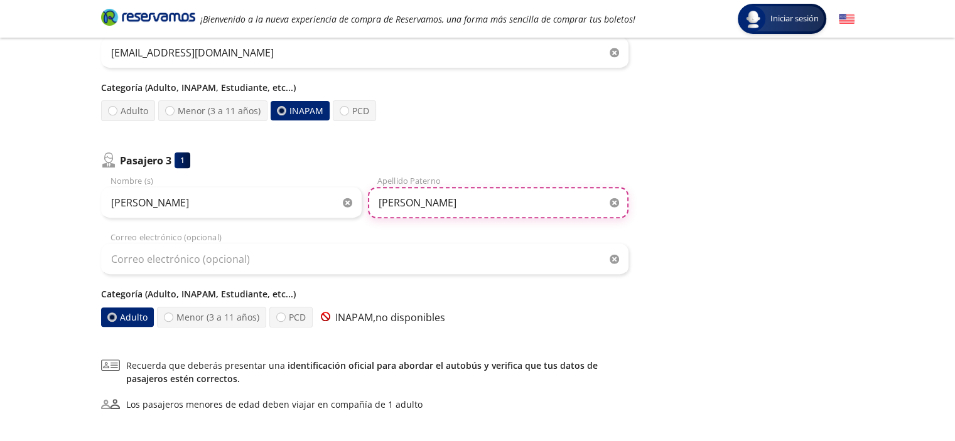
click at [447, 201] on input "Rodriguez" at bounding box center [498, 202] width 261 height 31
type input "Rodriguez Nevarez"
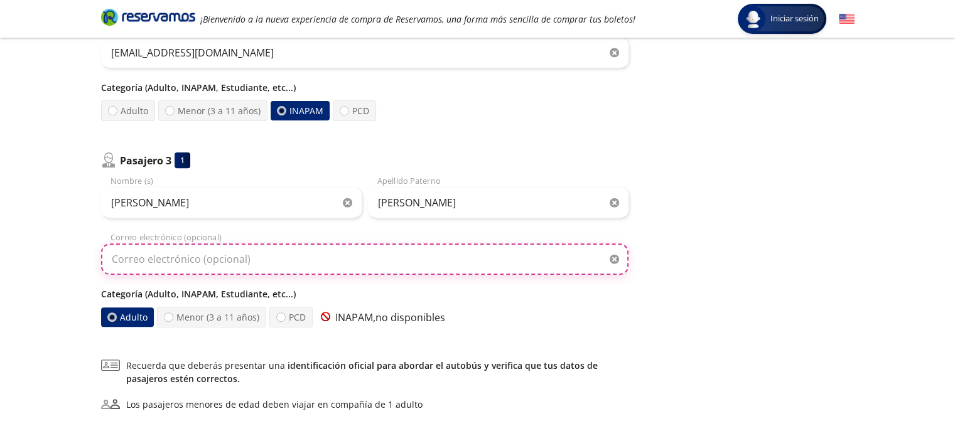
click at [242, 261] on input "Correo electrónico (opcional)" at bounding box center [365, 259] width 528 height 31
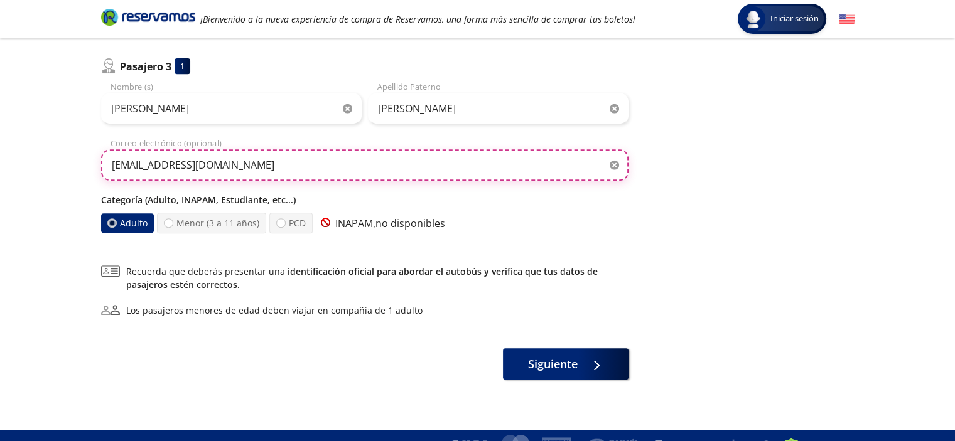
scroll to position [553, 0]
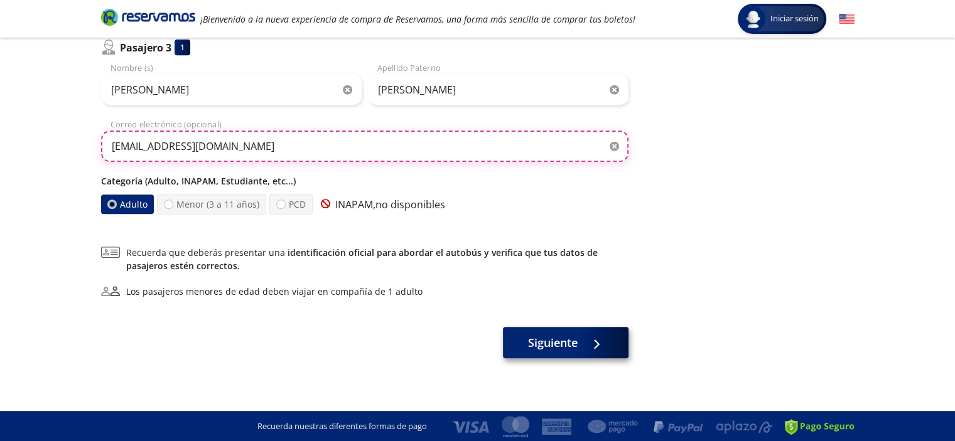
type input "arodri_n@hotmail.com"
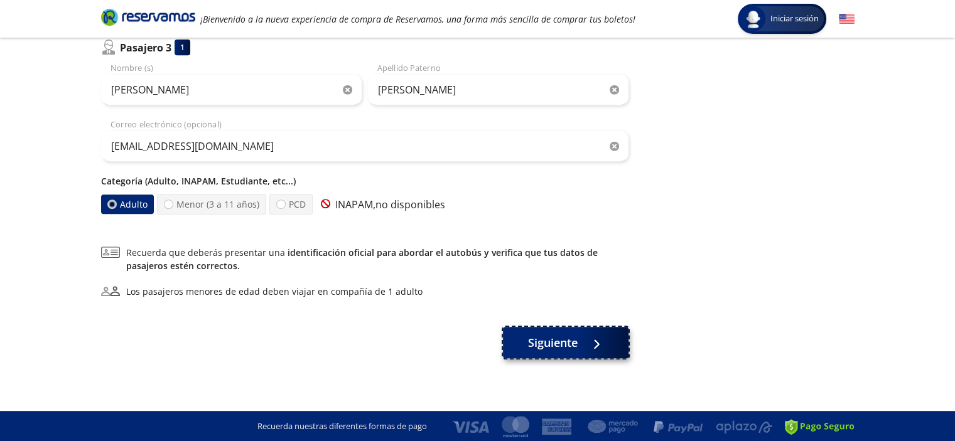
click at [533, 341] on span "Siguiente" at bounding box center [553, 343] width 50 height 17
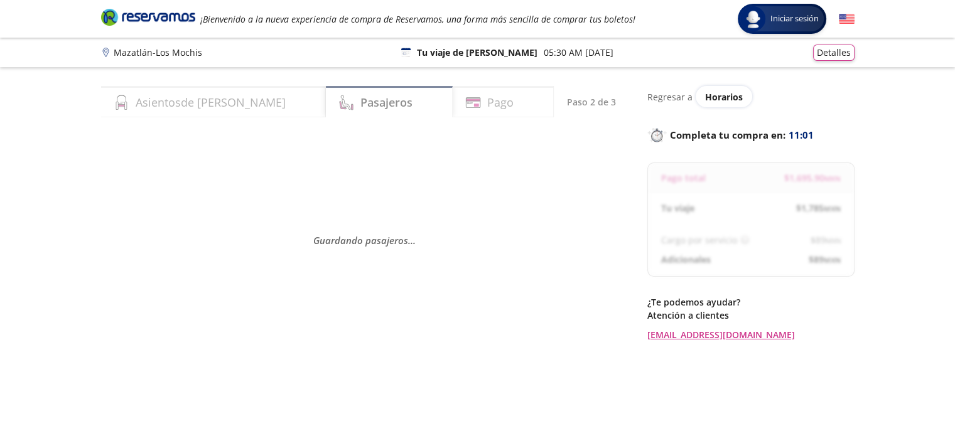
scroll to position [63, 0]
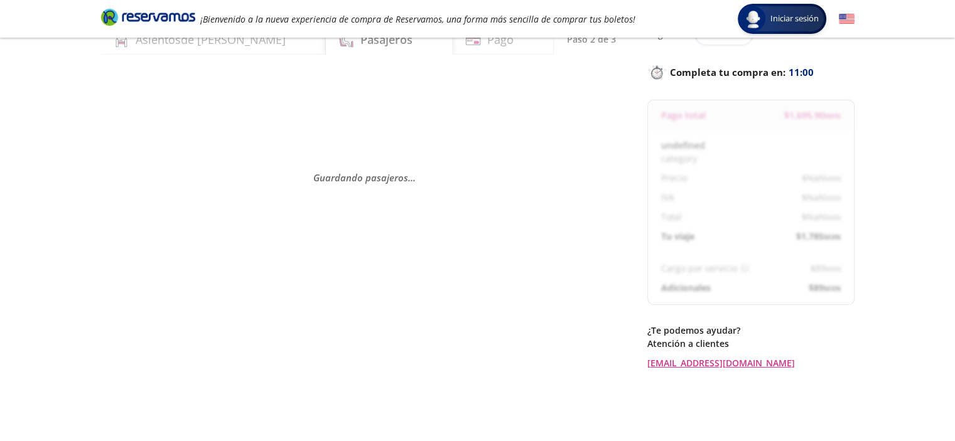
select select "MX"
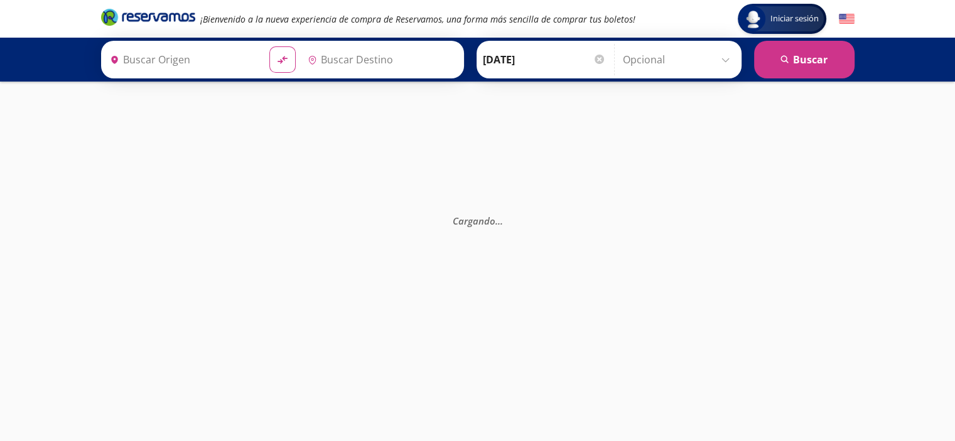
type input "Los Mochis, Sinaloa"
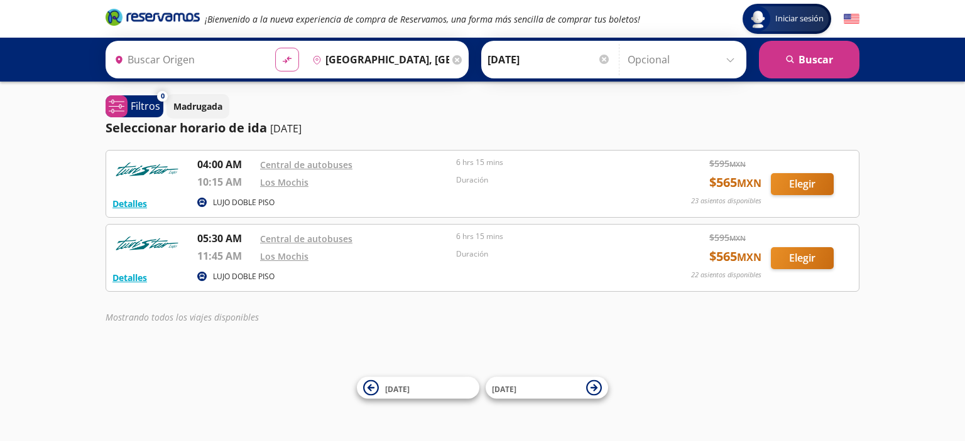
click at [283, 61] on icon at bounding box center [287, 60] width 9 height 7
type input "Los Mochis, Sinaloa"
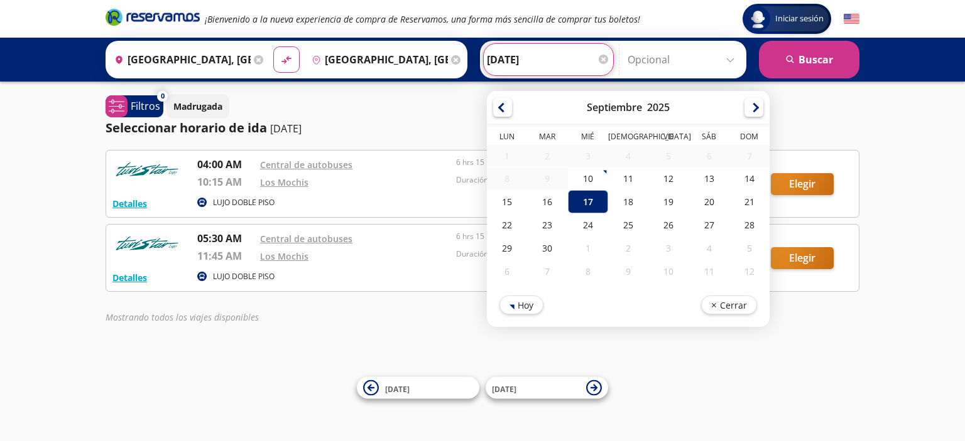
click at [490, 62] on input "17-Sep-25" at bounding box center [548, 59] width 123 height 31
click at [746, 193] on div "21" at bounding box center [749, 201] width 40 height 23
type input "21-Sep-25"
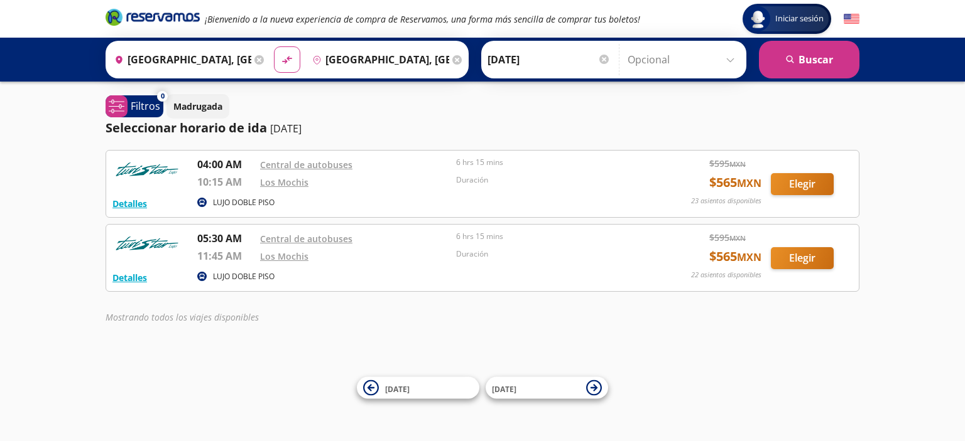
click at [332, 56] on input "Los Mochis, Sinaloa" at bounding box center [378, 59] width 142 height 31
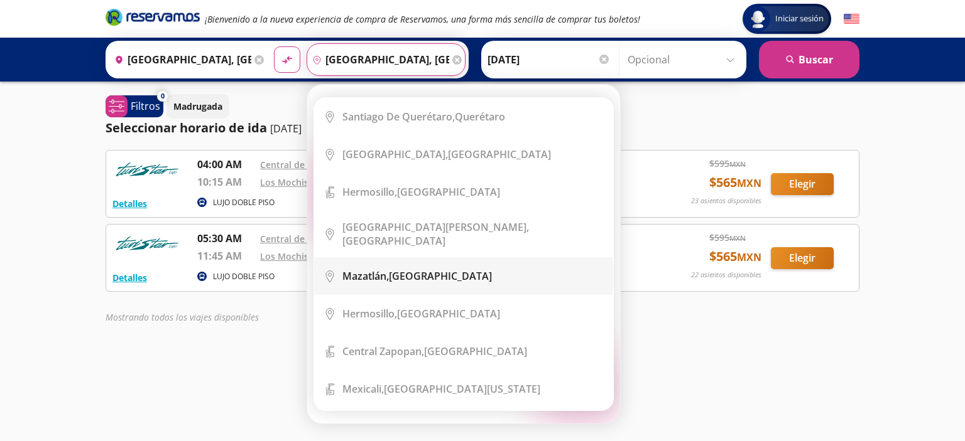
click at [374, 269] on b "Mazatlán," at bounding box center [365, 276] width 46 height 14
type input "Mazatlán, Sinaloa"
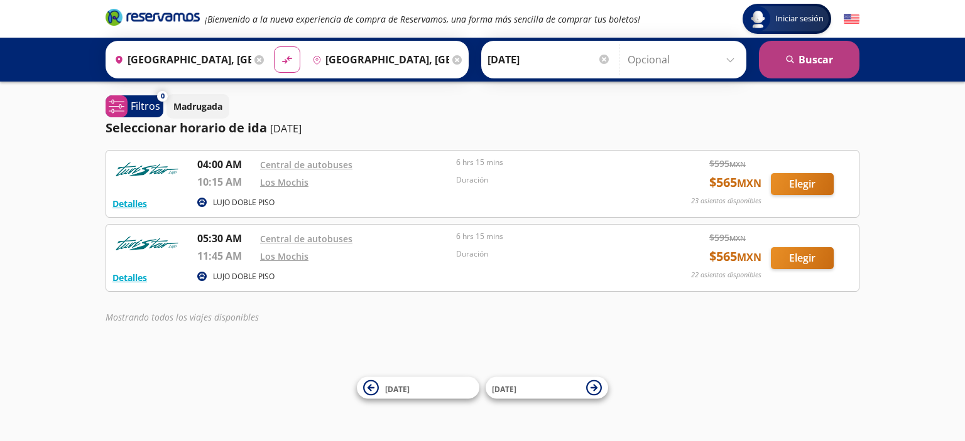
click at [839, 65] on button "search Buscar" at bounding box center [809, 60] width 100 height 38
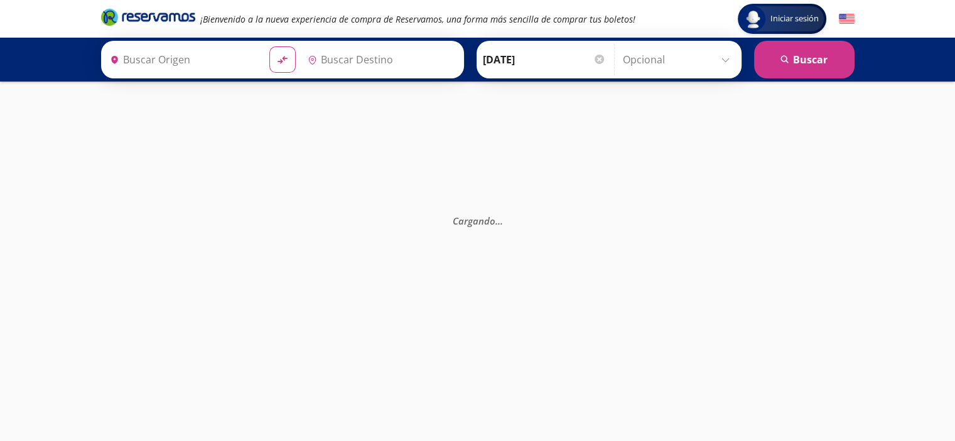
type input "Mazatlán, Sinaloa"
type input "Los Mochis, Sinaloa"
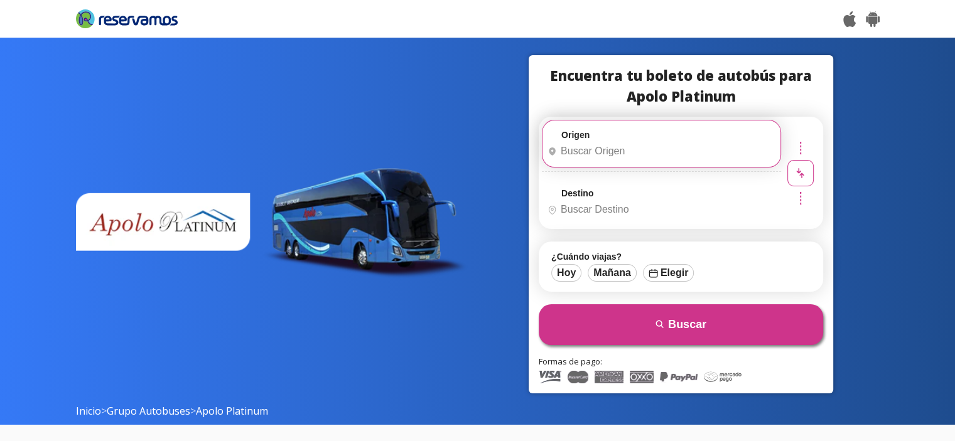
click at [656, 159] on input "Origen" at bounding box center [660, 151] width 235 height 31
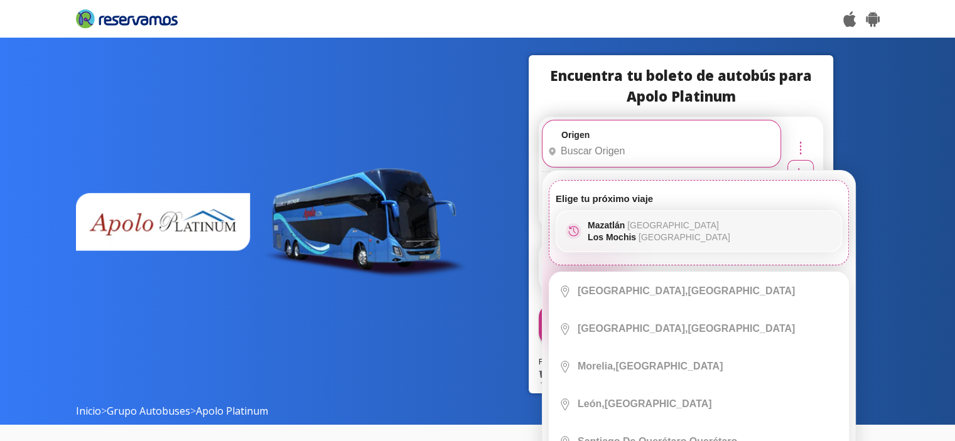
click at [604, 236] on p "Los Mochis Sinaloa" at bounding box center [659, 237] width 143 height 10
type input "Mazatlán, Sinaloa"
type input "Los Mochis, Sinaloa"
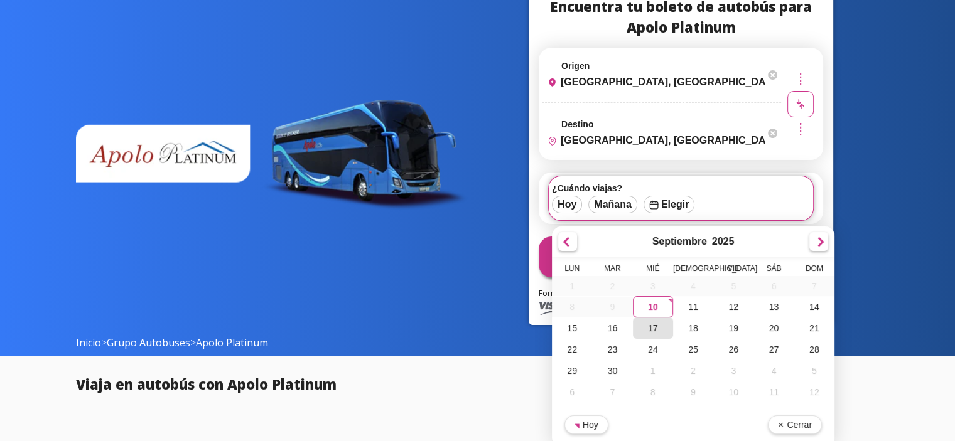
click at [659, 326] on div "17" at bounding box center [653, 328] width 40 height 21
type input "17-Sep-25"
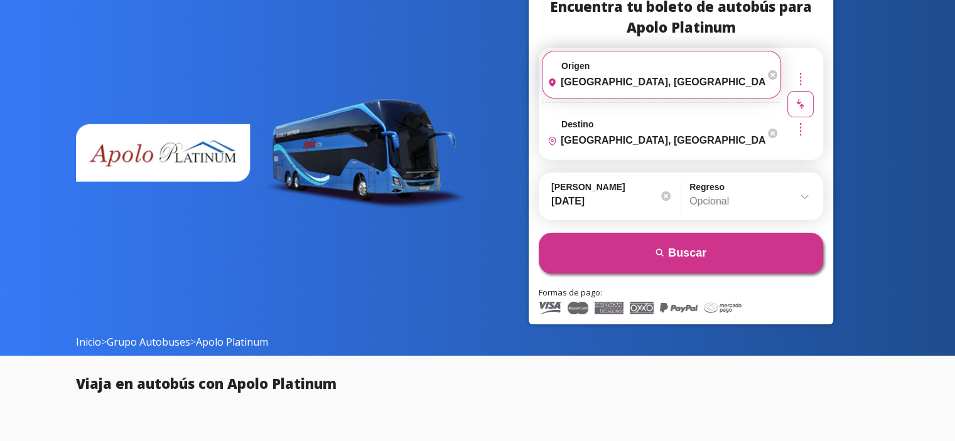
click at [633, 77] on input "Mazatlán, Sinaloa" at bounding box center [654, 82] width 222 height 31
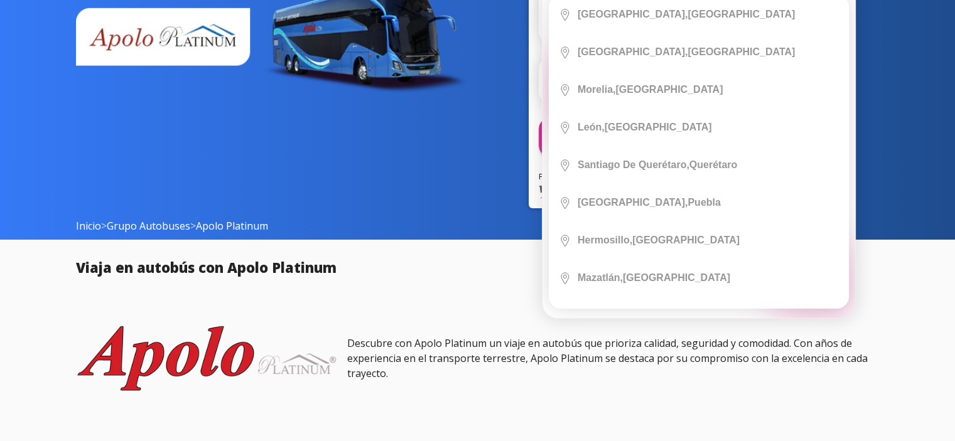
scroll to position [188, 0]
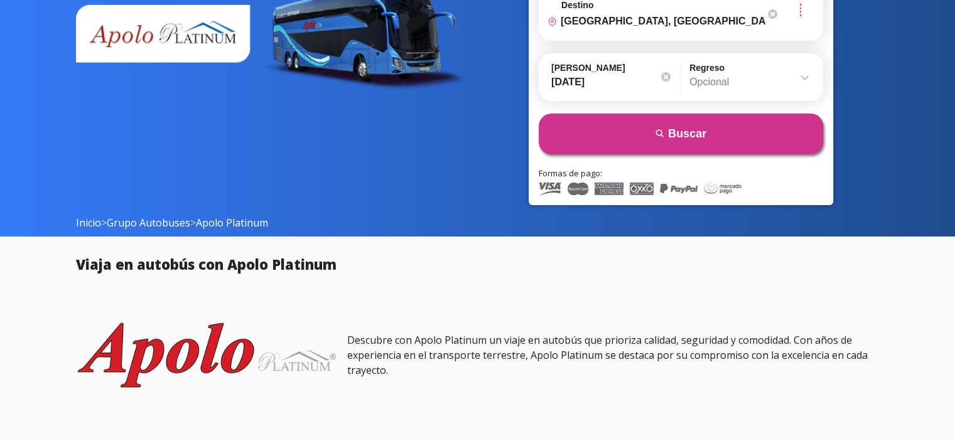
click at [901, 139] on section "Encuentra tu boleto de autobús para Apolo Platinum Origen heroicons:map-pin-20-…" at bounding box center [477, 42] width 955 height 387
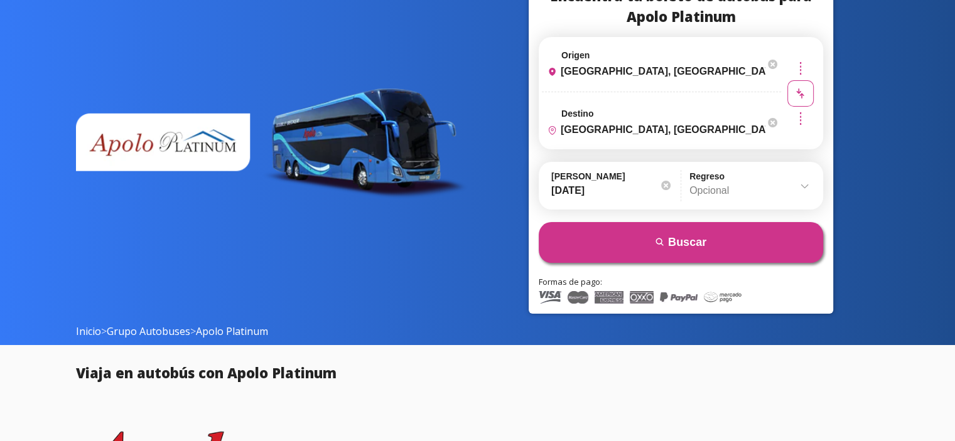
scroll to position [63, 0]
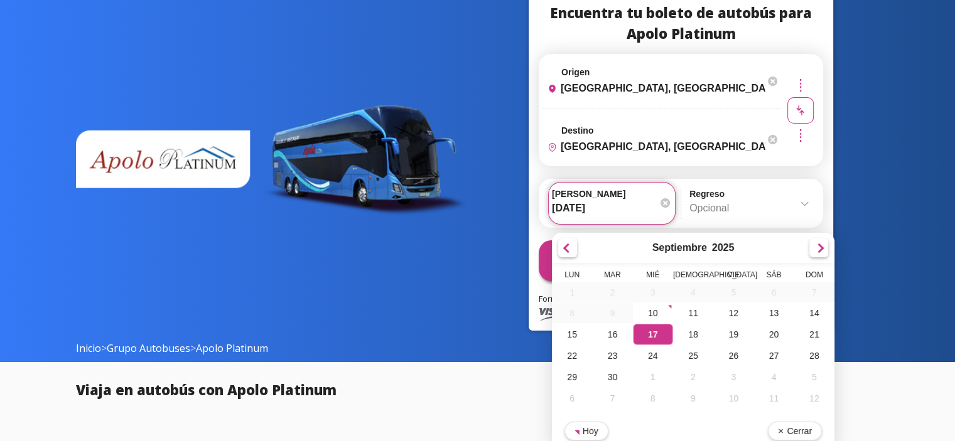
click at [634, 203] on input "17-Sep-25" at bounding box center [612, 208] width 120 height 31
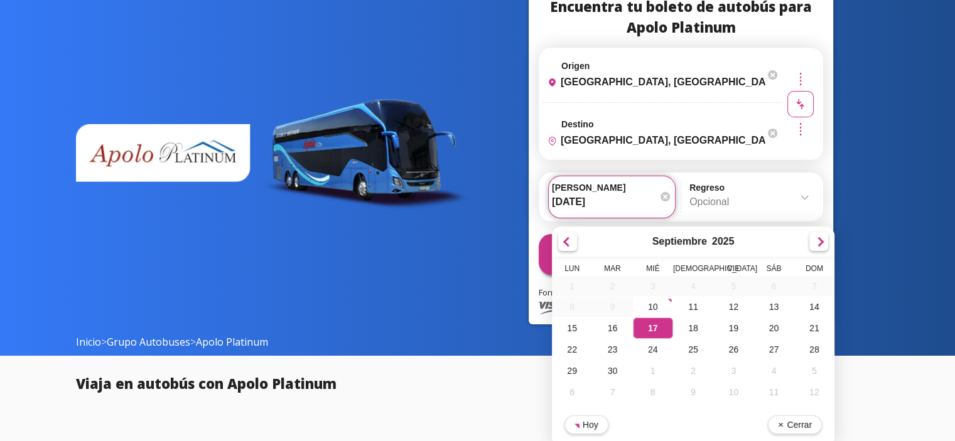
click at [634, 203] on input "17-Sep-25" at bounding box center [612, 202] width 120 height 31
click at [860, 193] on div "Encuentra tu boleto de autobús para Apolo Platinum Origen heroicons:map-pin-20-…" at bounding box center [478, 168] width 804 height 364
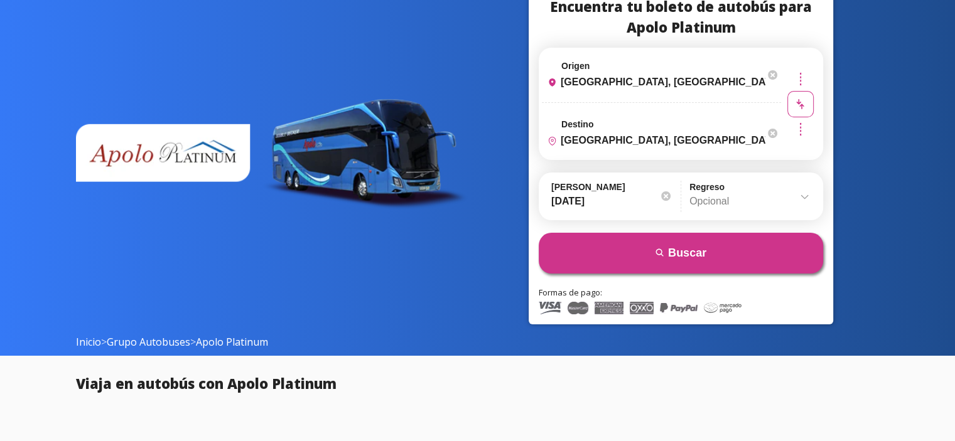
click at [808, 192] on label "Regreso" at bounding box center [750, 187] width 121 height 10
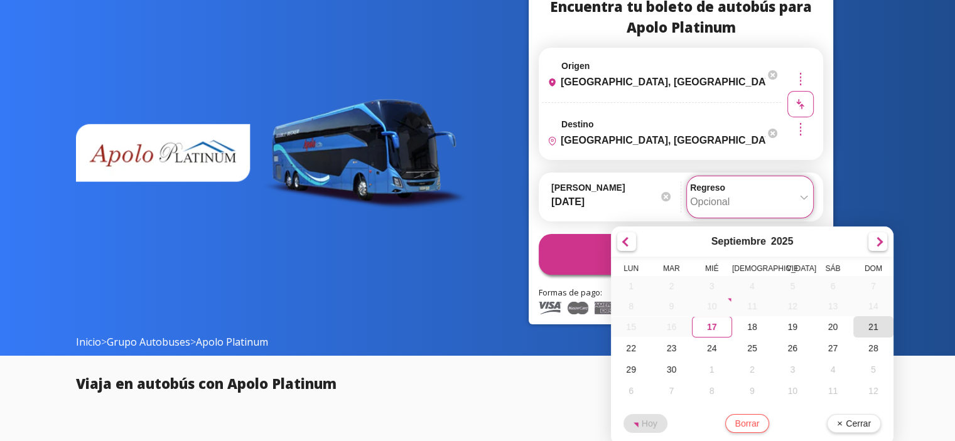
click at [868, 333] on div "21" at bounding box center [873, 327] width 40 height 21
type input "21-Sep-25"
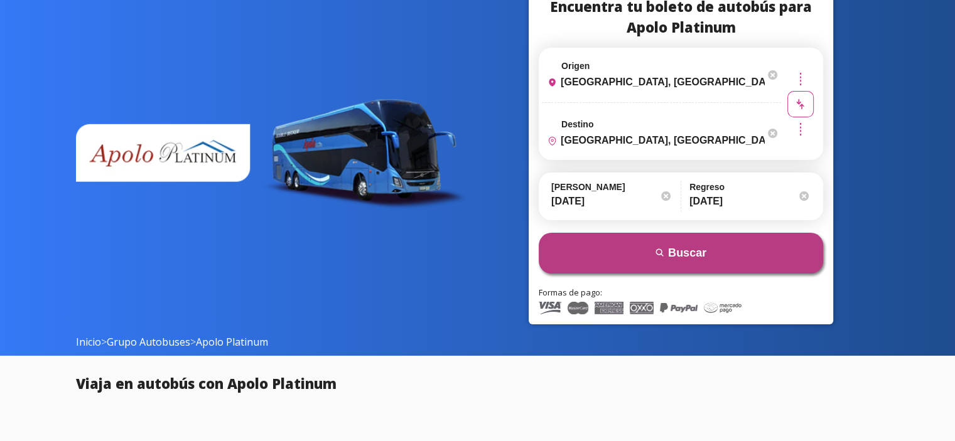
click at [668, 246] on button "search Buscar" at bounding box center [681, 253] width 284 height 41
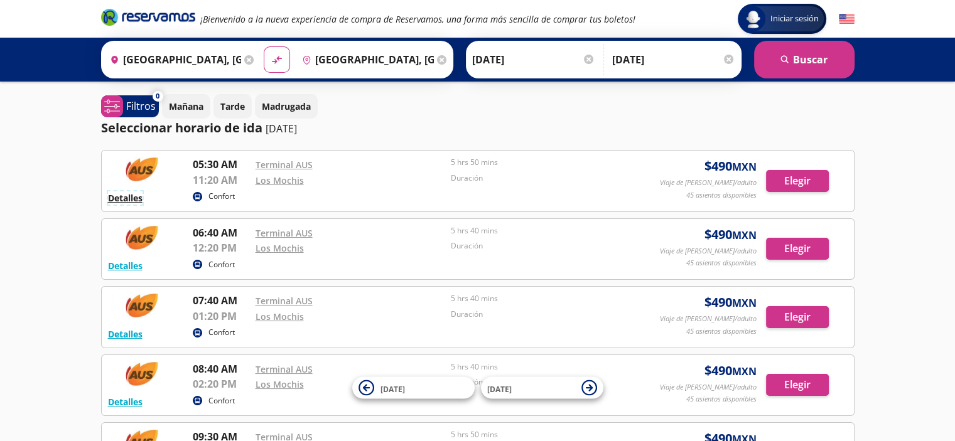
click at [110, 200] on button "Detalles" at bounding box center [125, 198] width 35 height 13
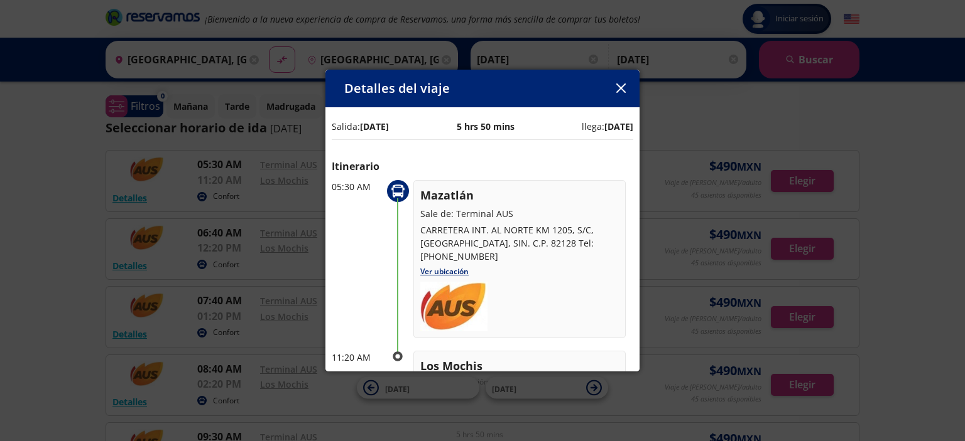
click at [622, 85] on icon "button" at bounding box center [619, 88] width 9 height 9
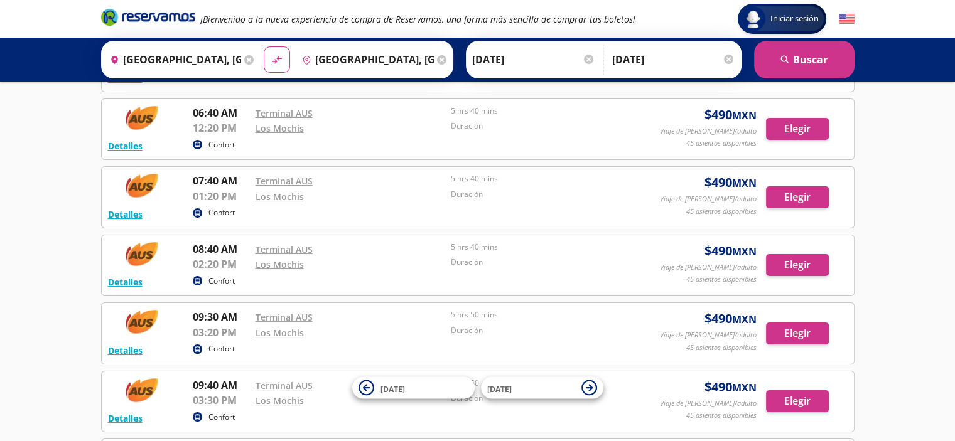
scroll to position [126, 0]
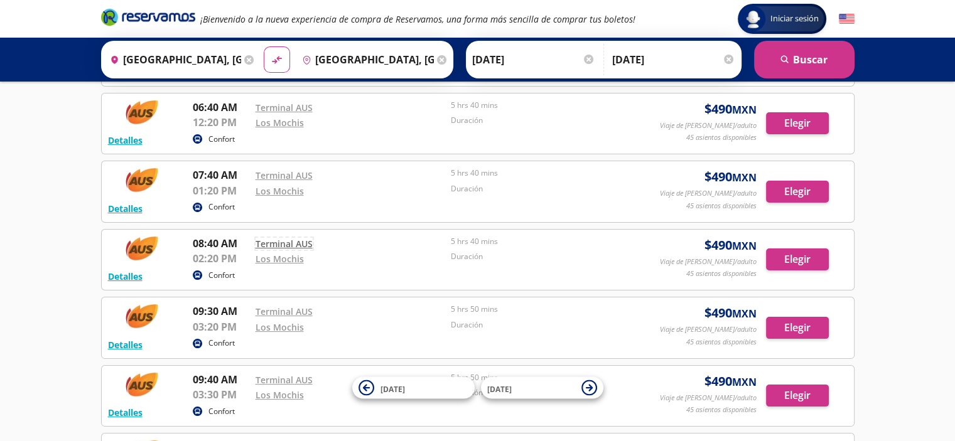
click at [297, 239] on link "Terminal AUS" at bounding box center [284, 244] width 57 height 12
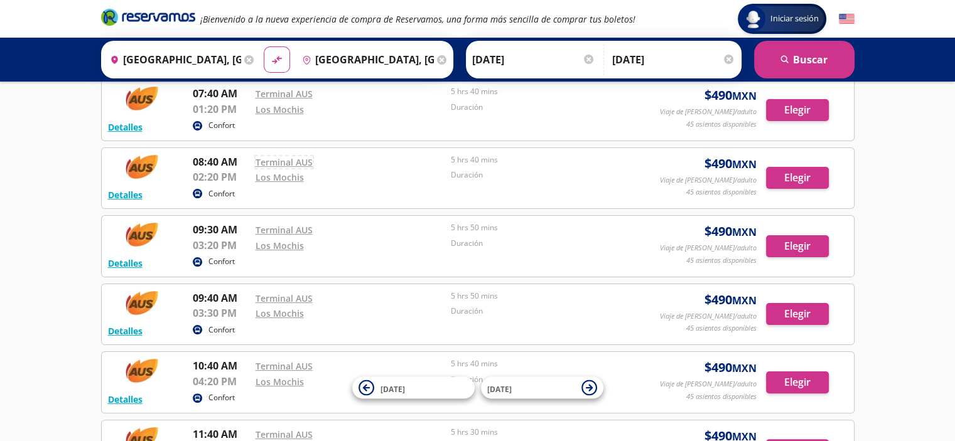
scroll to position [188, 0]
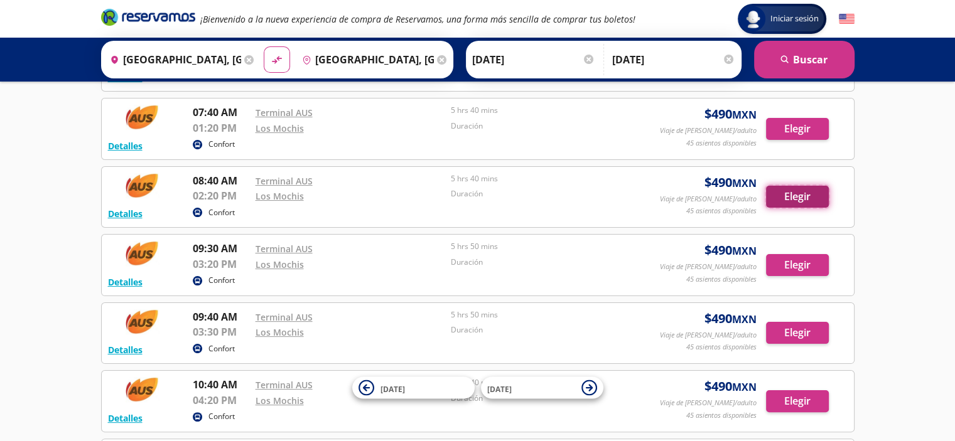
click at [799, 197] on button "Elegir" at bounding box center [797, 197] width 63 height 22
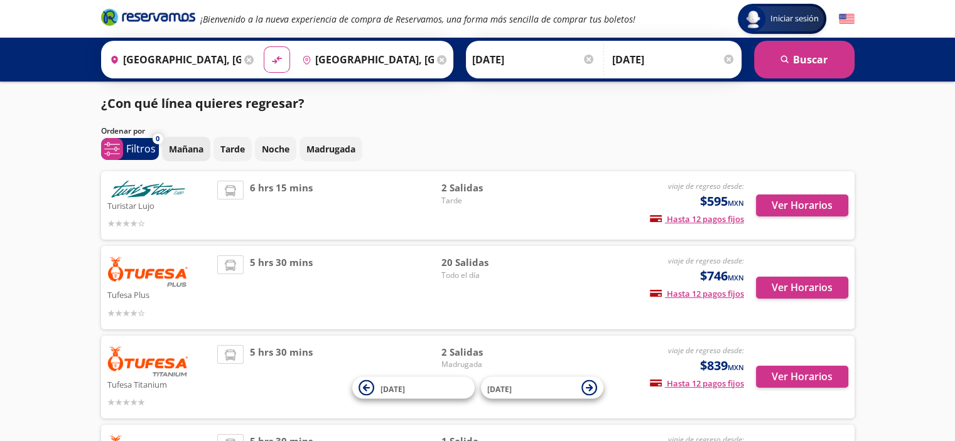
click at [187, 149] on p "Mañana" at bounding box center [186, 149] width 35 height 13
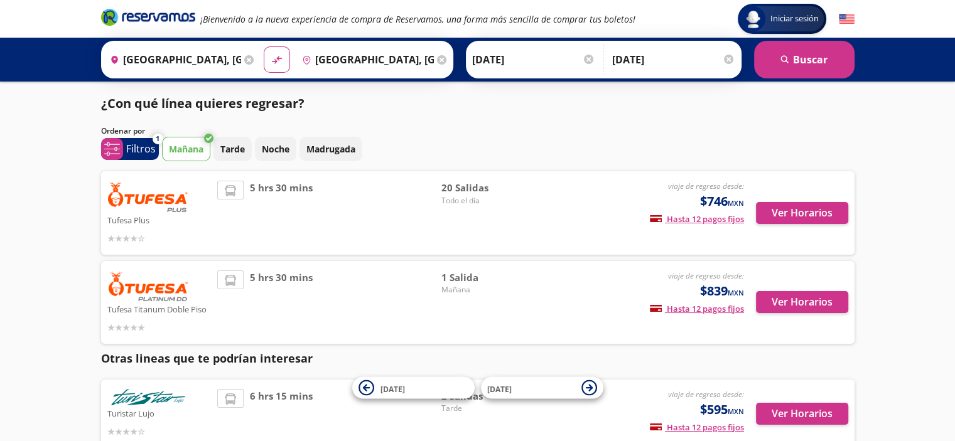
click at [485, 61] on input "[DATE]" at bounding box center [533, 59] width 123 height 31
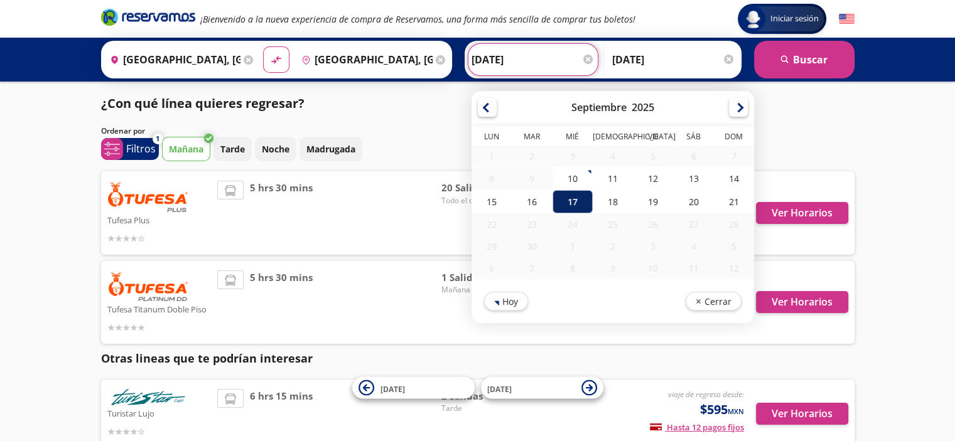
click at [561, 205] on div "17" at bounding box center [572, 201] width 40 height 23
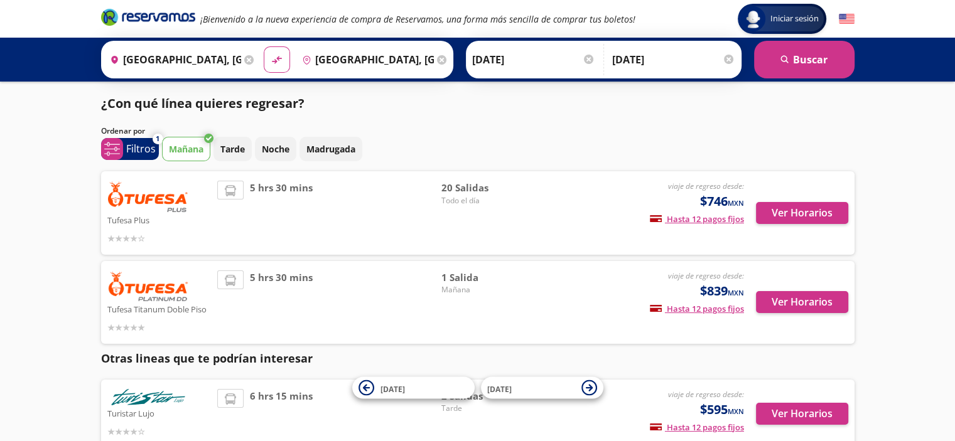
scroll to position [63, 0]
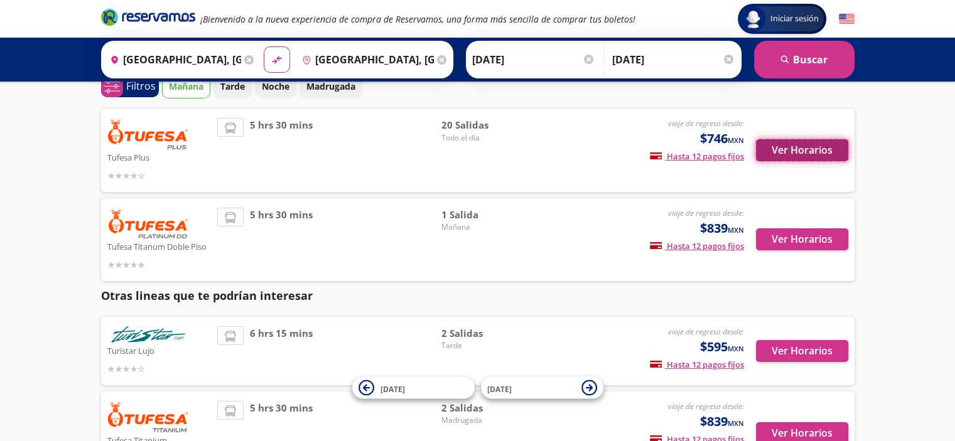
click at [799, 153] on button "Ver Horarios" at bounding box center [802, 150] width 92 height 22
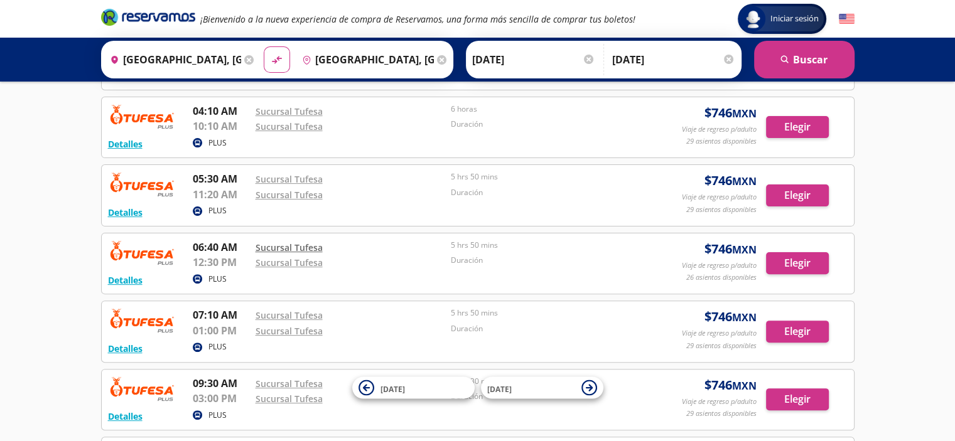
scroll to position [314, 0]
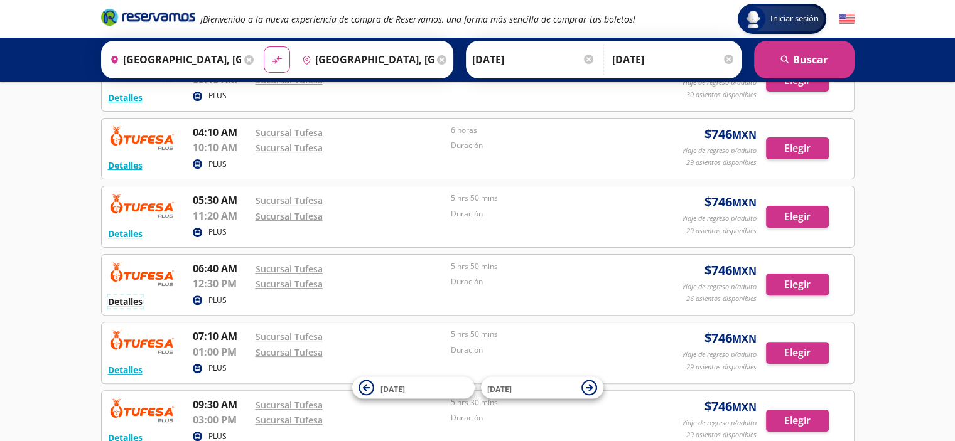
click at [128, 295] on button "Detalles" at bounding box center [125, 301] width 35 height 13
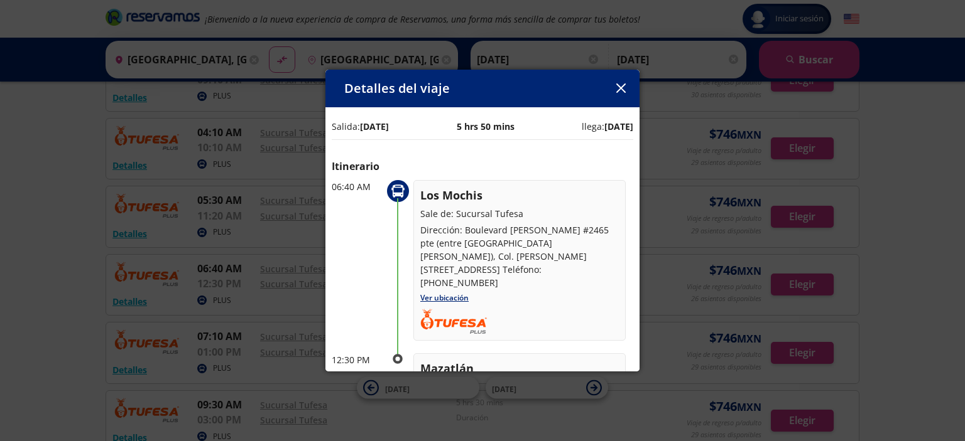
click at [613, 85] on button "button" at bounding box center [620, 88] width 19 height 19
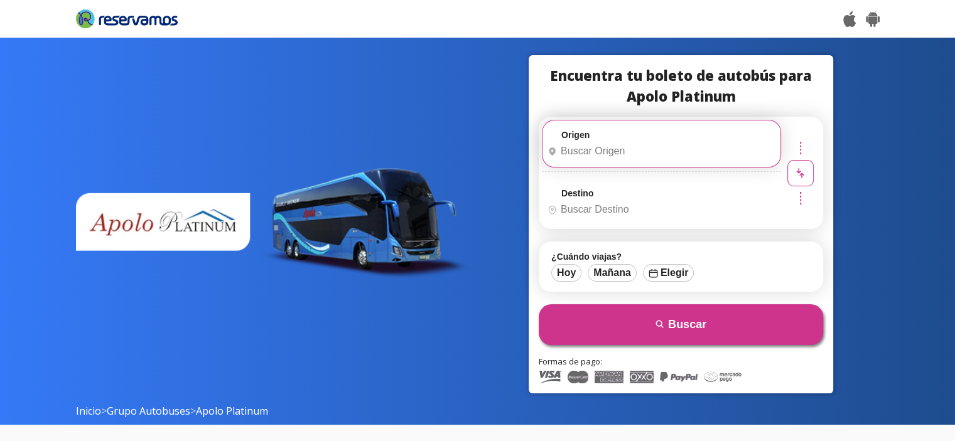
click at [590, 153] on input "Origen" at bounding box center [660, 151] width 235 height 31
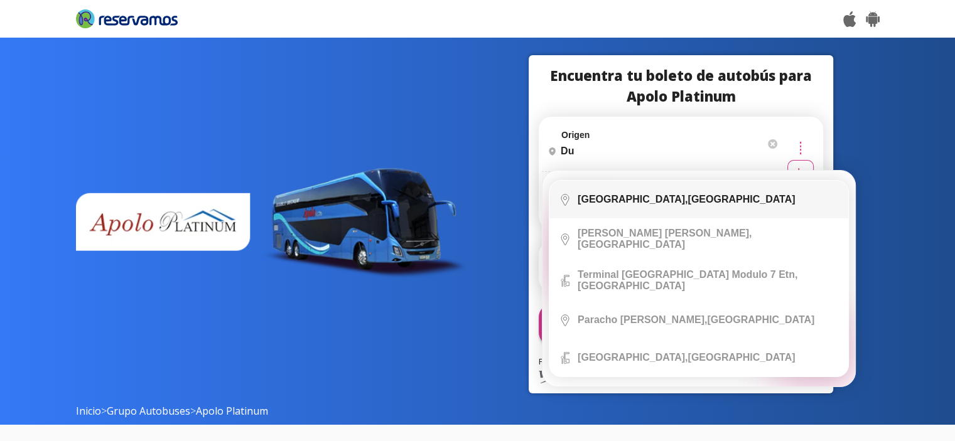
click at [603, 190] on li "City Icon Durango, Durango" at bounding box center [698, 200] width 299 height 38
type input "Durango, Durango"
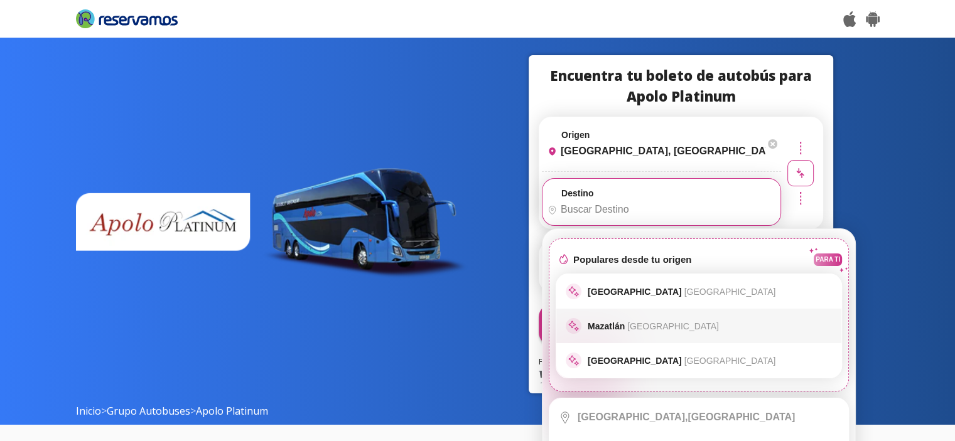
click at [627, 330] on span "[GEOGRAPHIC_DATA]" at bounding box center [673, 327] width 92 height 10
type input "[GEOGRAPHIC_DATA], [GEOGRAPHIC_DATA]"
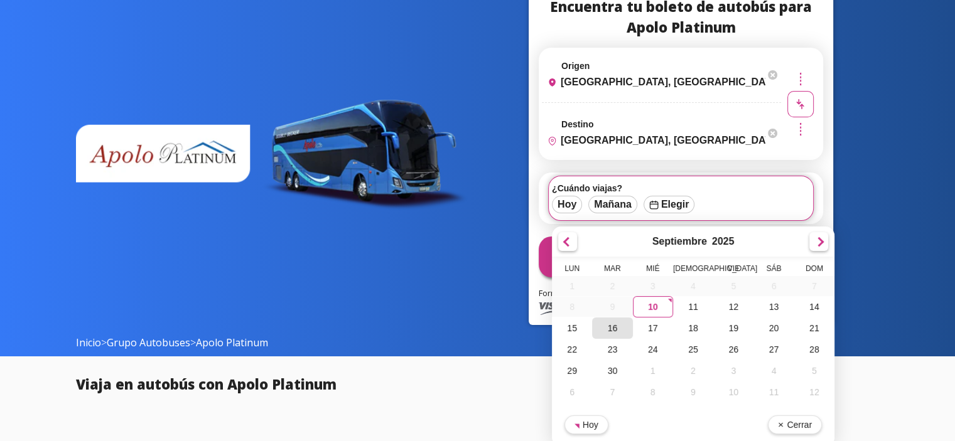
click at [612, 333] on div "16" at bounding box center [612, 328] width 40 height 21
type input "16-Sep-25"
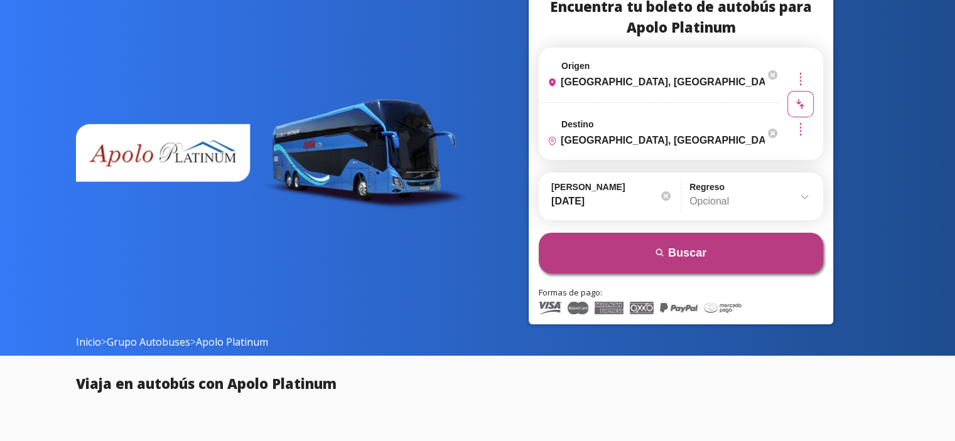
click at [674, 258] on button "search [GEOGRAPHIC_DATA]" at bounding box center [681, 253] width 284 height 41
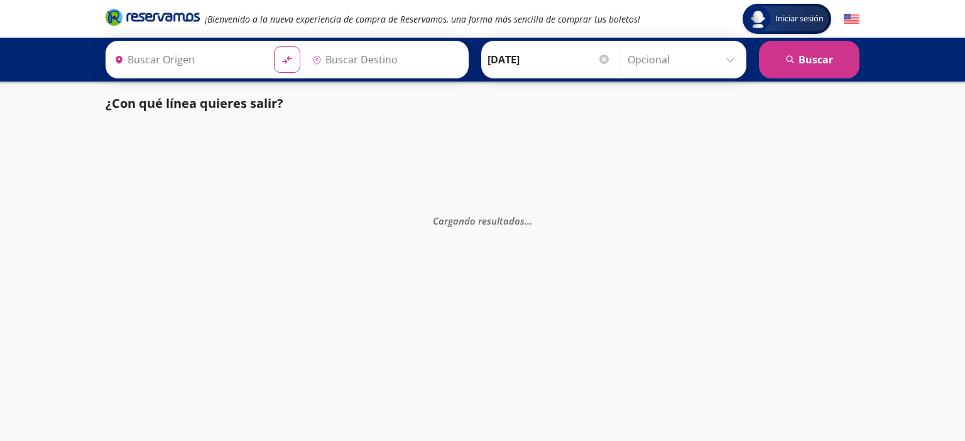
type input "[GEOGRAPHIC_DATA], [GEOGRAPHIC_DATA]"
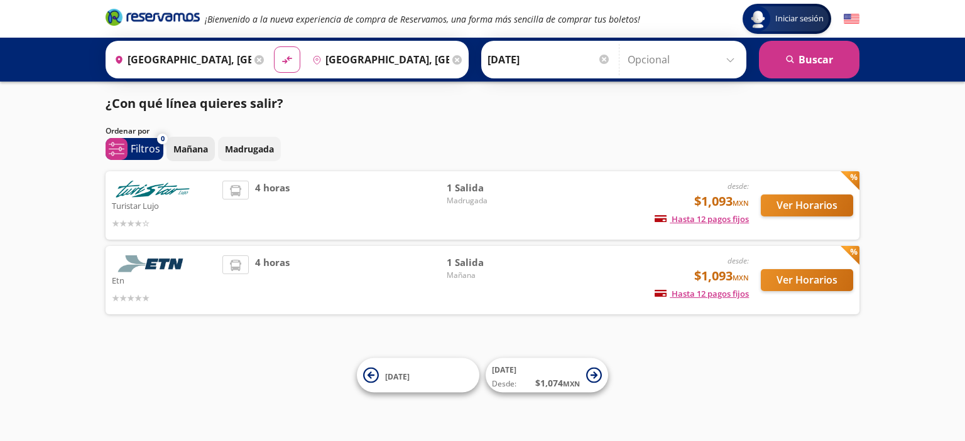
click at [190, 150] on p "Mañana" at bounding box center [190, 149] width 35 height 13
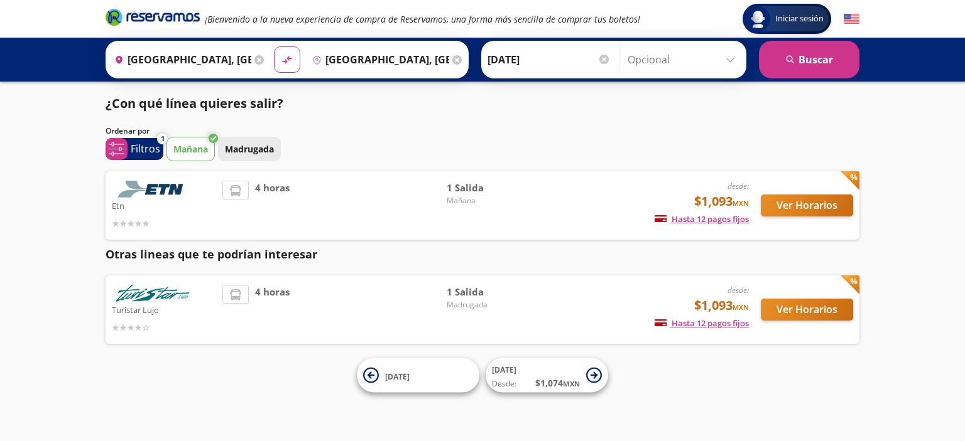
click at [244, 151] on p "Madrugada" at bounding box center [249, 149] width 49 height 13
